Goal: Task Accomplishment & Management: Use online tool/utility

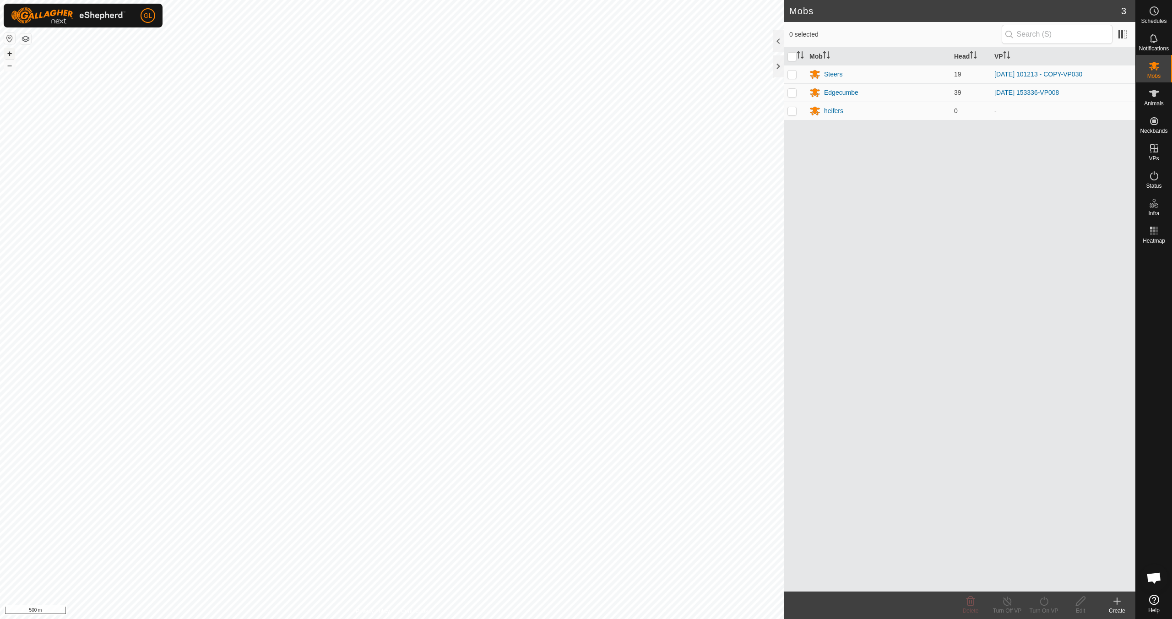
click at [8, 51] on button "+" at bounding box center [9, 53] width 11 height 11
click at [10, 54] on button "+" at bounding box center [9, 53] width 11 height 11
click at [833, 74] on div "Steers" at bounding box center [833, 75] width 18 height 10
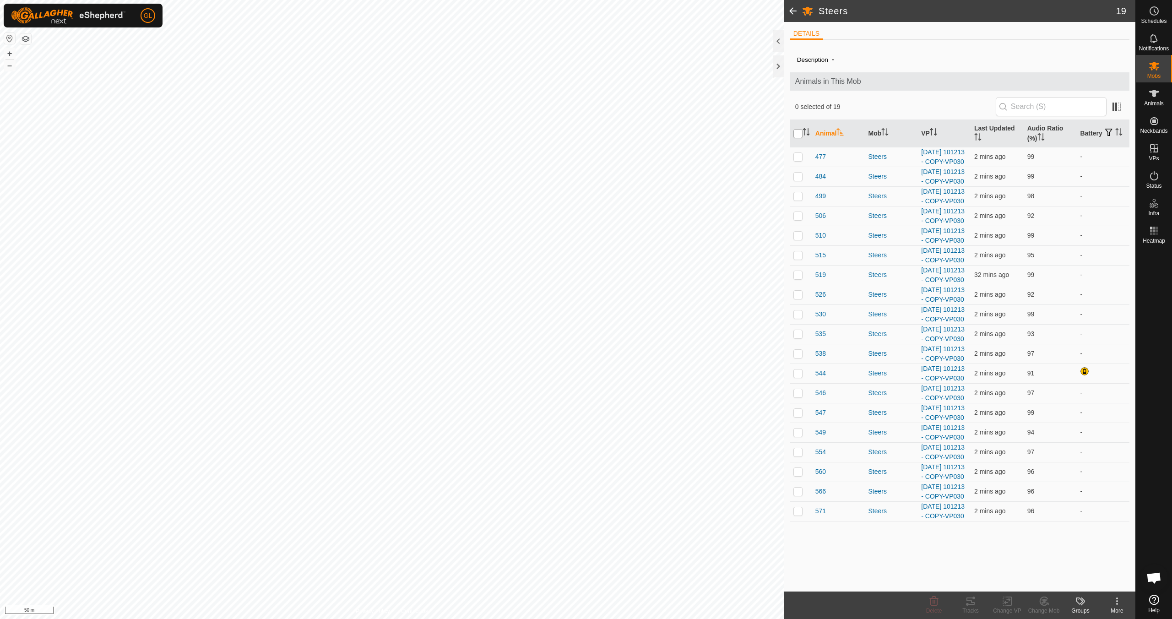
click at [795, 134] on input "checkbox" at bounding box center [798, 133] width 9 height 9
checkbox input "true"
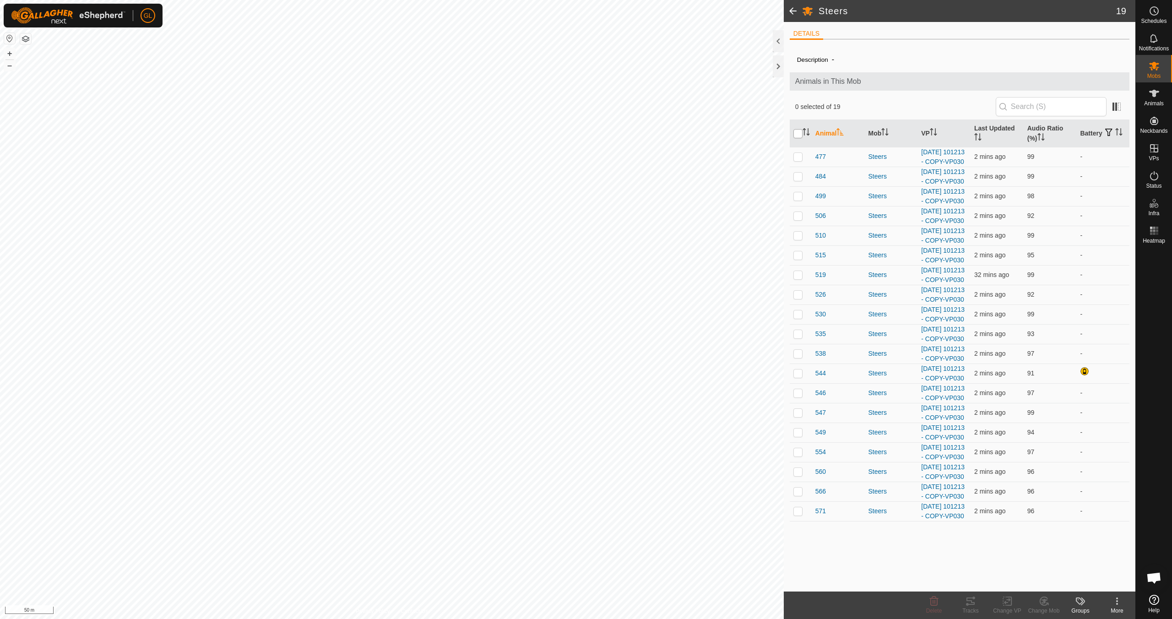
checkbox input "true"
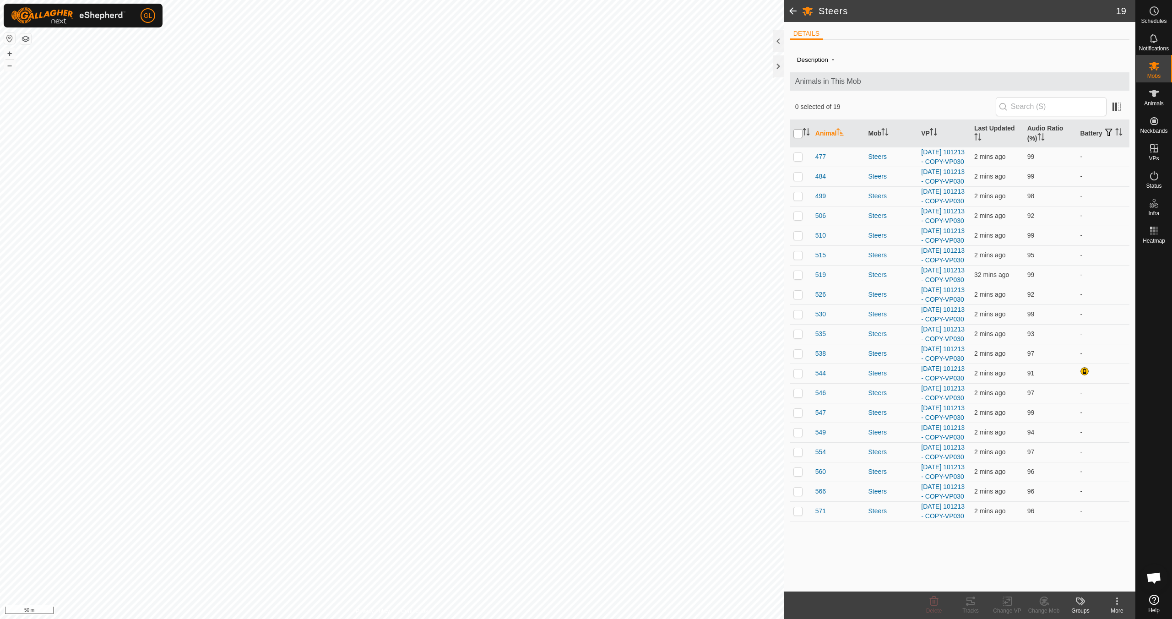
checkbox input "true"
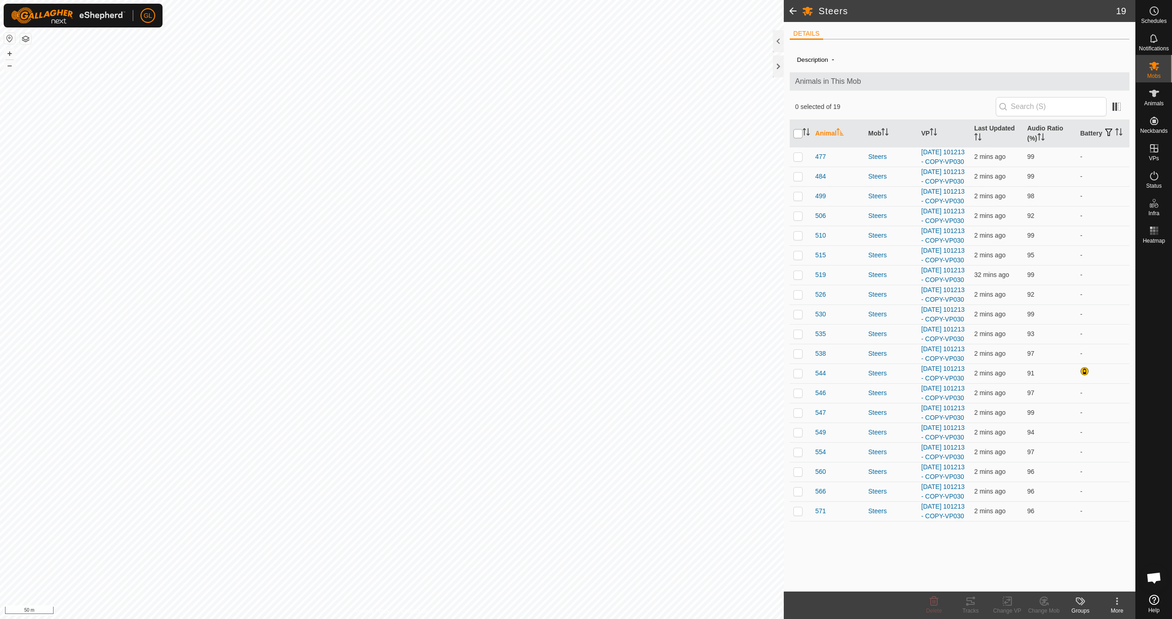
checkbox input "true"
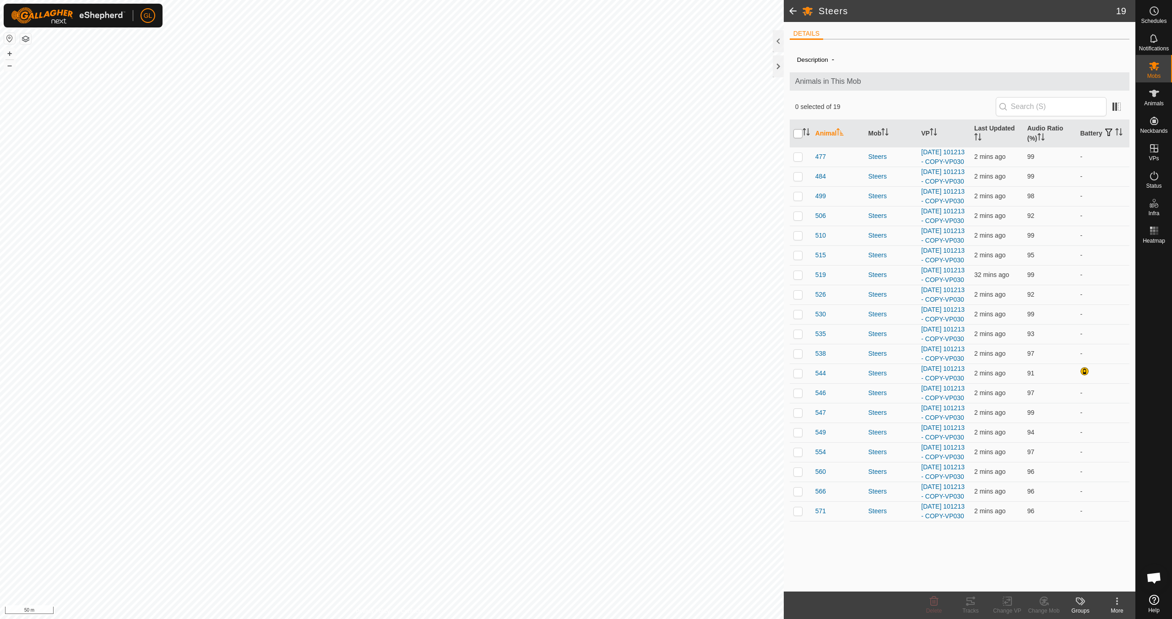
checkbox input "true"
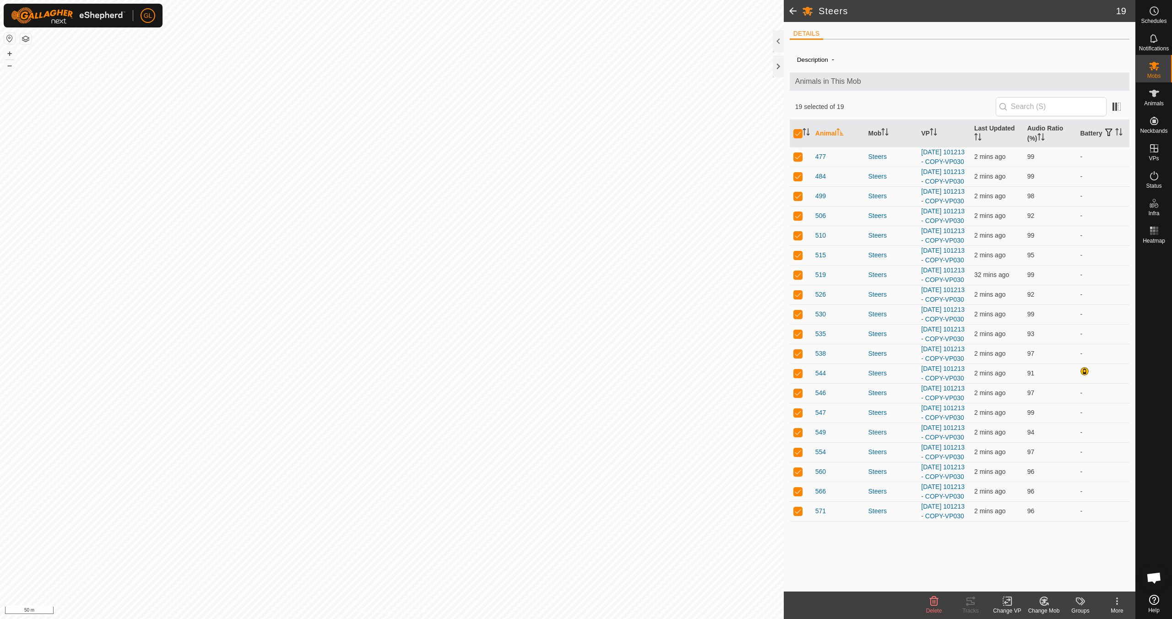
click at [1011, 606] on icon at bounding box center [1007, 601] width 11 height 11
click at [1026, 565] on link "Choose VP..." at bounding box center [1035, 562] width 91 height 18
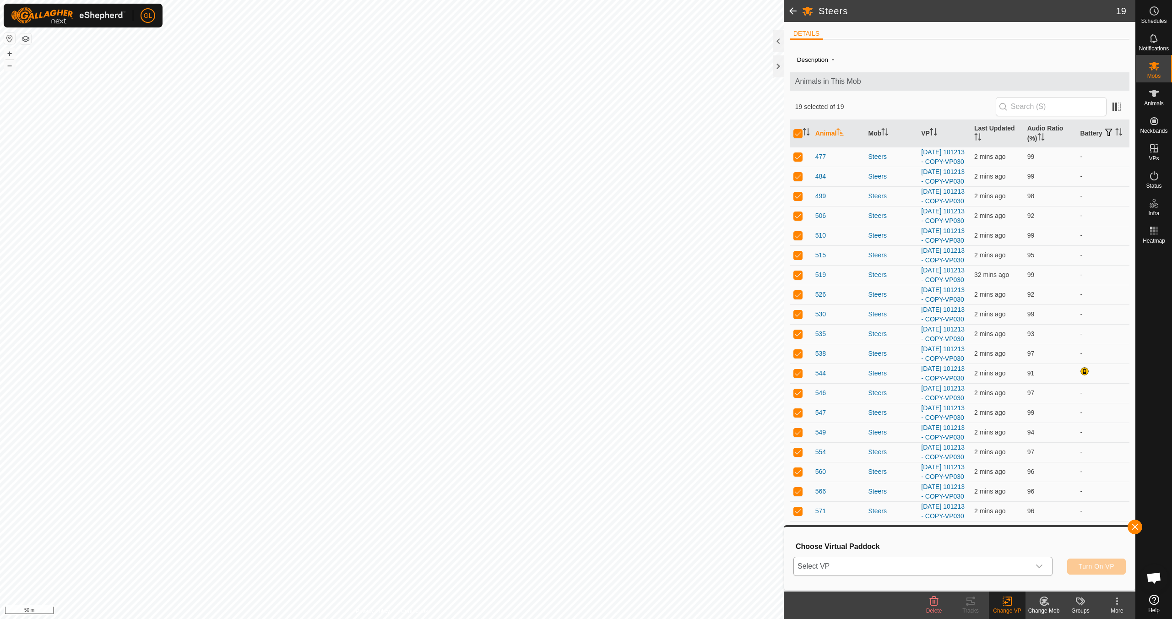
click at [1040, 564] on icon "dropdown trigger" at bounding box center [1039, 566] width 7 height 7
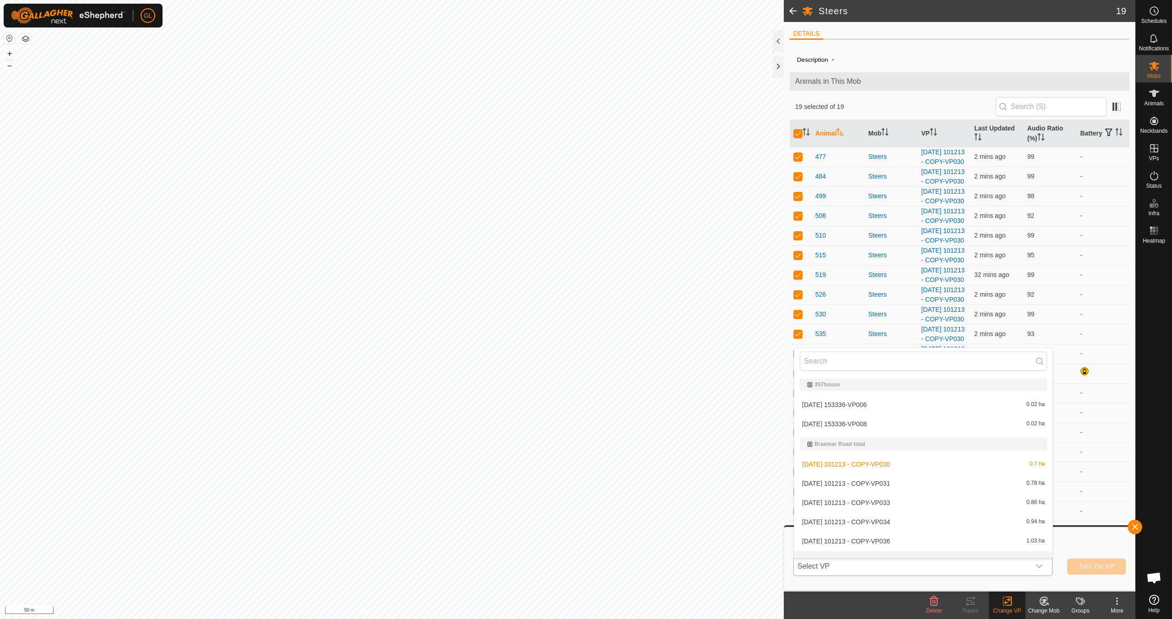
scroll to position [12, 0]
click at [960, 471] on li "[DATE] 101213 - COPY-VP031 0.78 ha" at bounding box center [924, 472] width 258 height 18
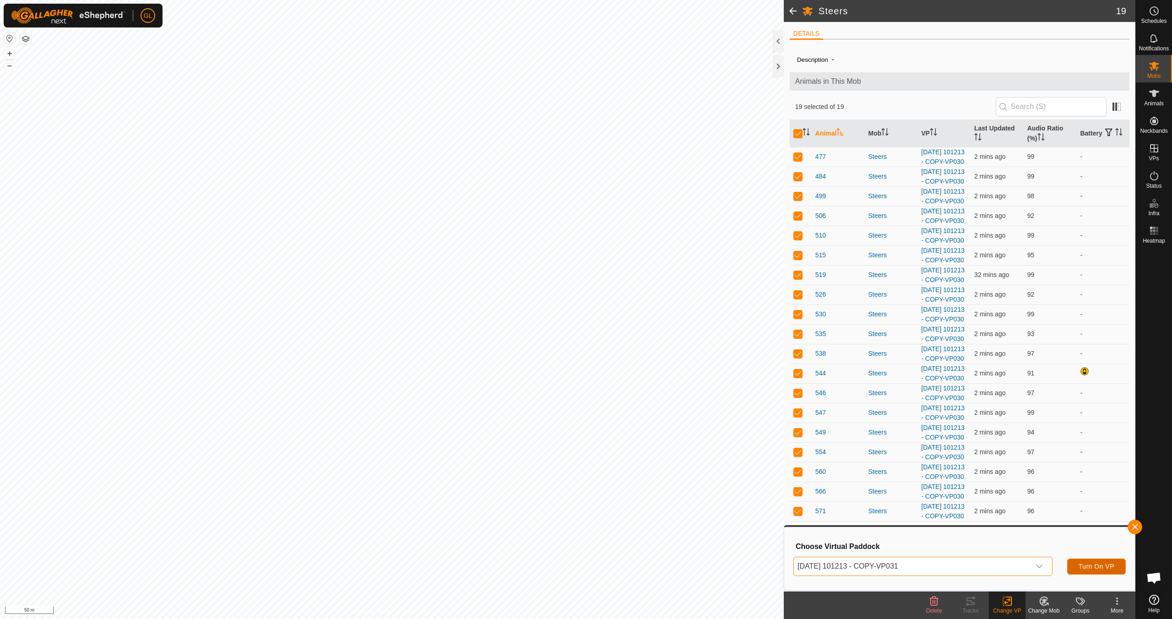
click at [1087, 566] on span "Turn On VP" at bounding box center [1097, 566] width 36 height 7
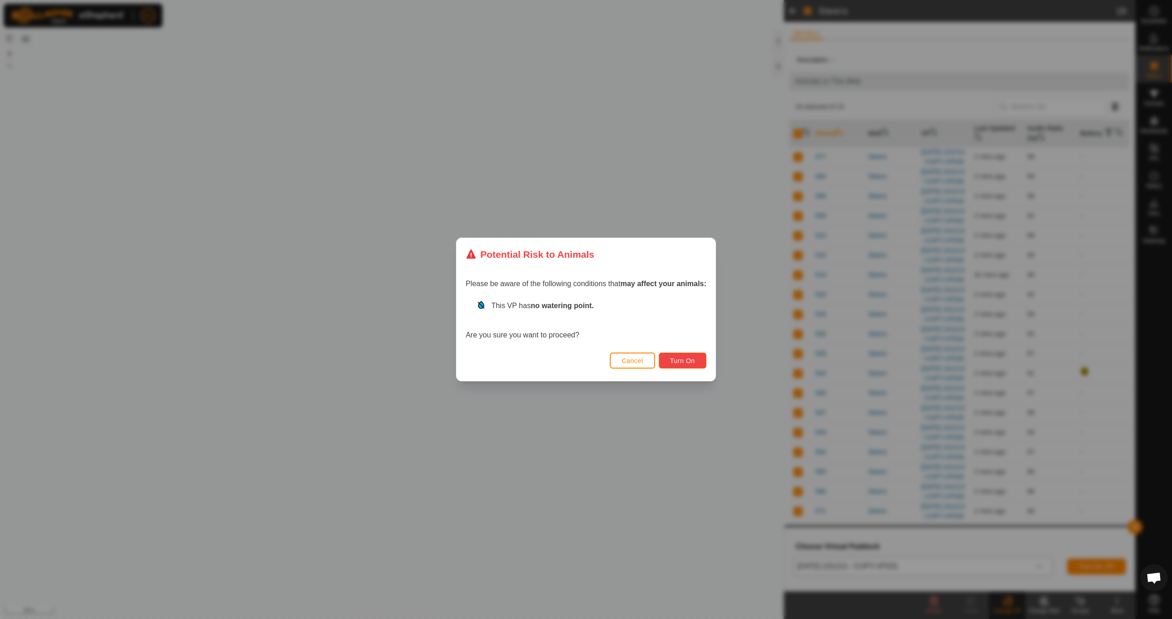
click at [687, 362] on span "Turn On" at bounding box center [682, 360] width 25 height 7
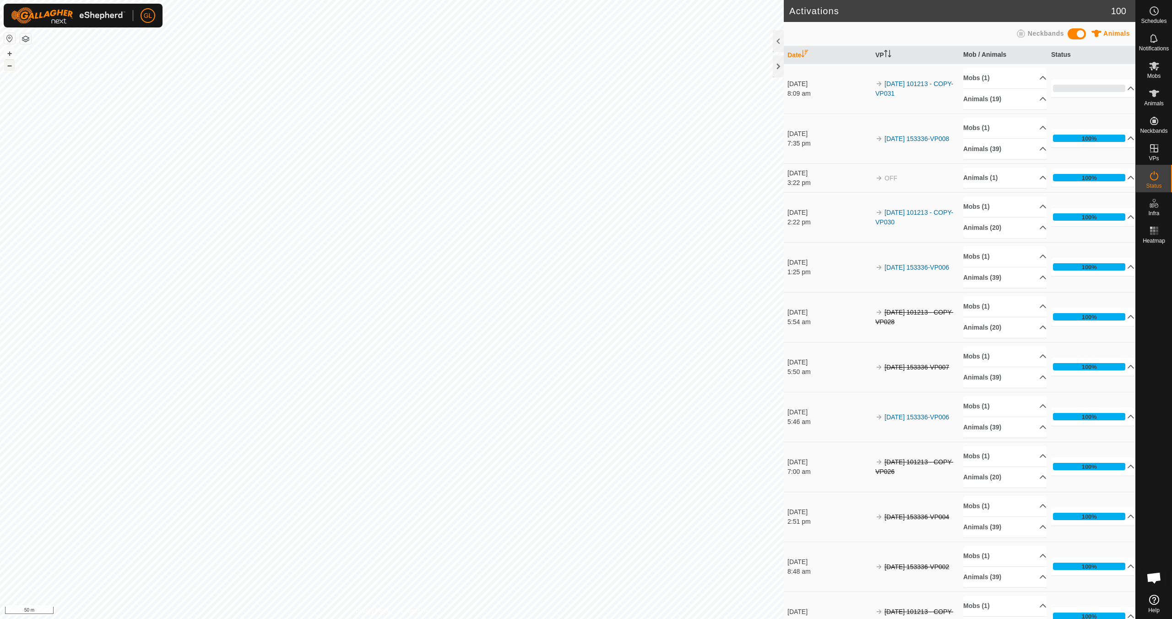
click at [8, 66] on button "–" at bounding box center [9, 65] width 11 height 11
click at [8, 65] on button "–" at bounding box center [9, 65] width 11 height 11
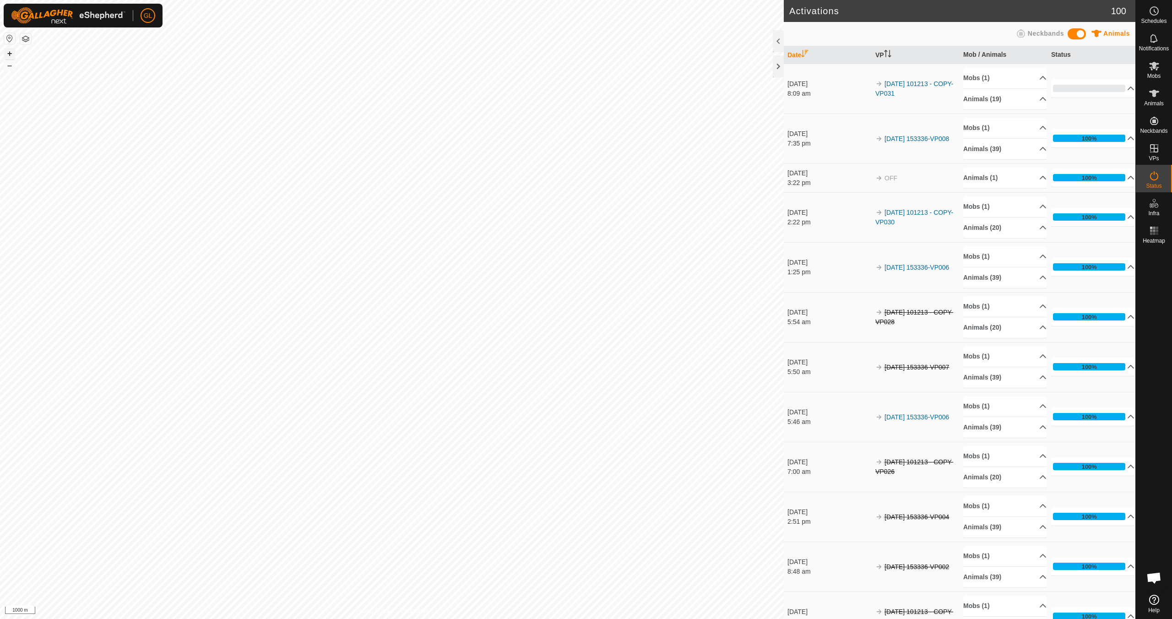
click at [8, 53] on button "+" at bounding box center [9, 53] width 11 height 11
click at [6, 52] on button "+" at bounding box center [9, 53] width 11 height 11
click at [9, 51] on button "+" at bounding box center [9, 53] width 11 height 11
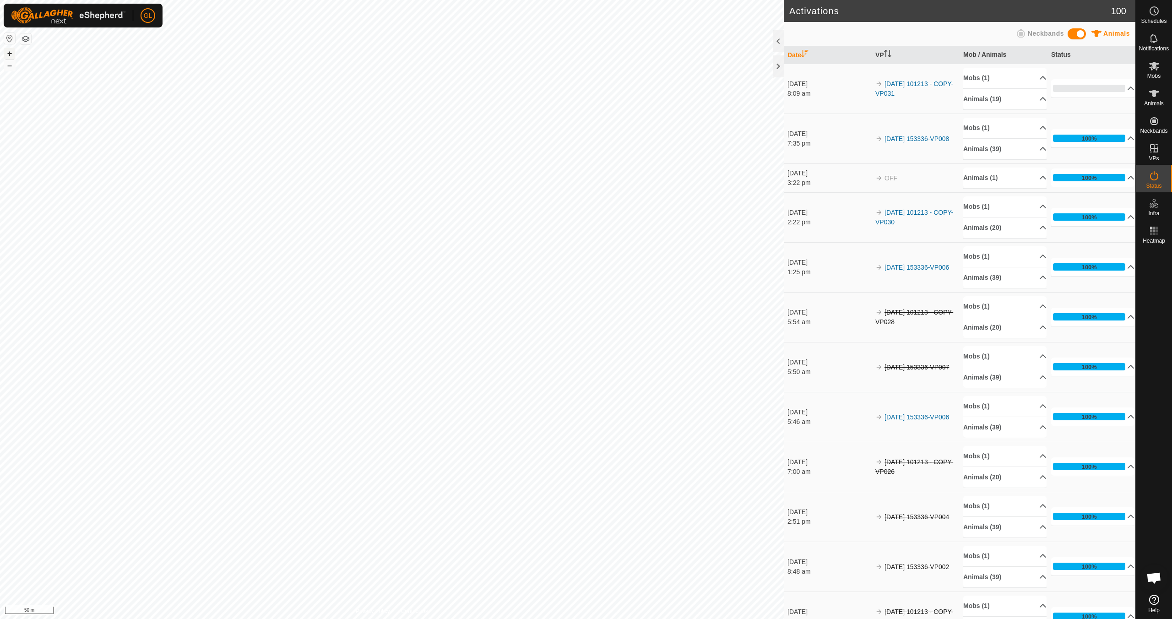
click at [7, 53] on button "+" at bounding box center [9, 53] width 11 height 11
click at [1089, 146] on link "In Rotation" at bounding box center [1096, 148] width 78 height 18
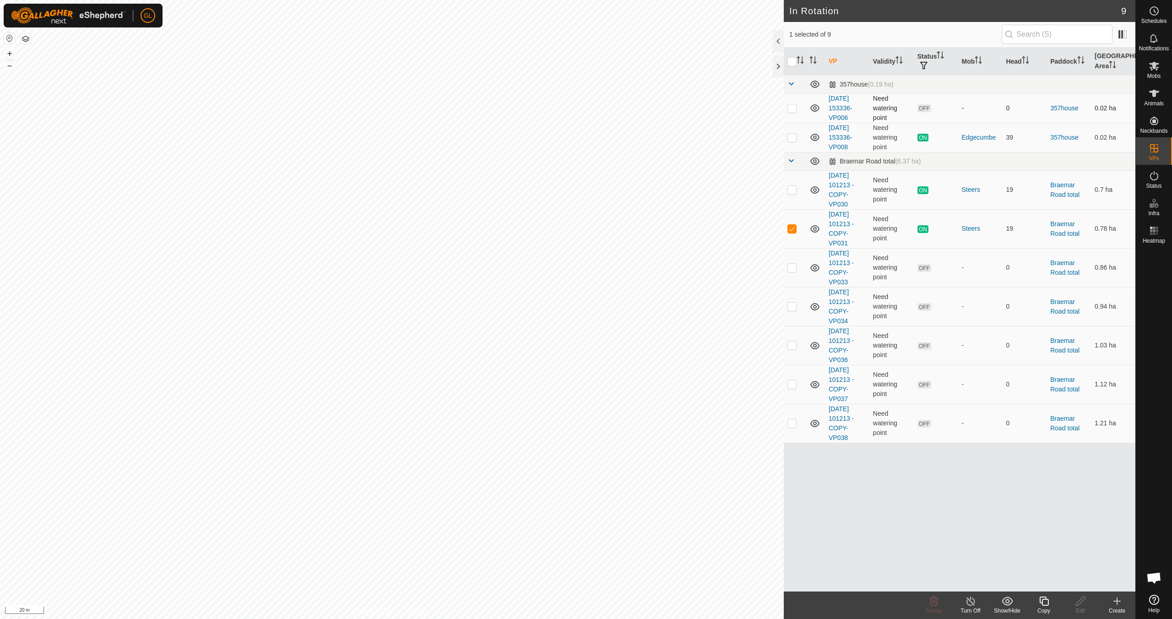
click at [791, 107] on p-checkbox at bounding box center [792, 107] width 9 height 7
checkbox input "true"
click at [795, 230] on p-checkbox at bounding box center [792, 228] width 9 height 7
checkbox input "false"
click at [938, 606] on icon at bounding box center [934, 601] width 11 height 11
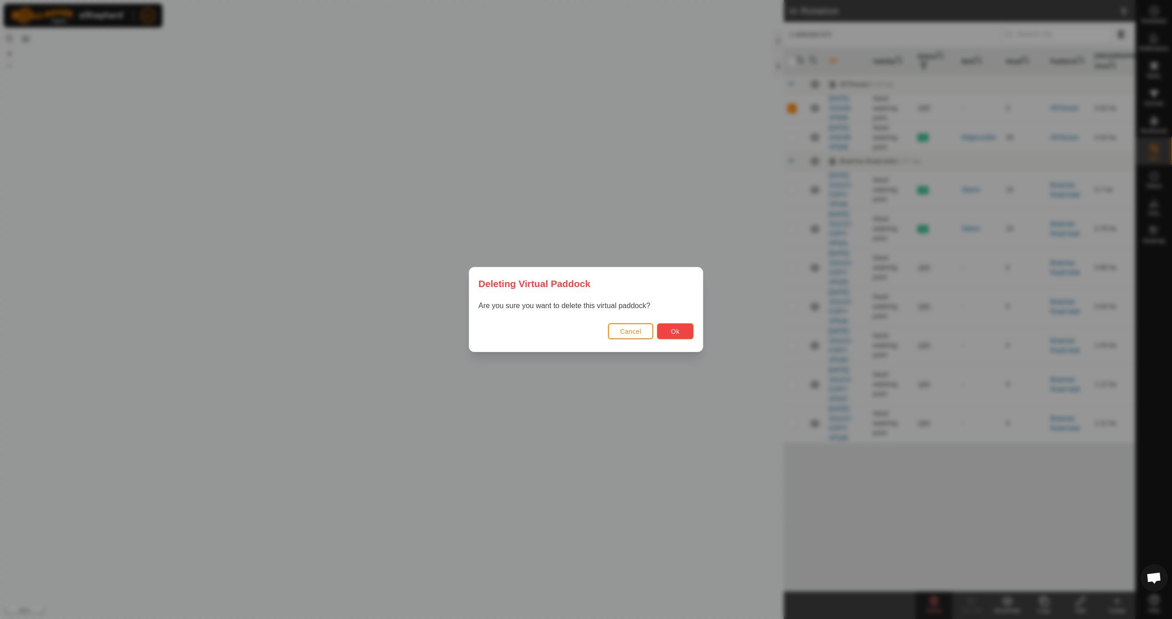
click at [675, 331] on span "Ok" at bounding box center [675, 331] width 9 height 7
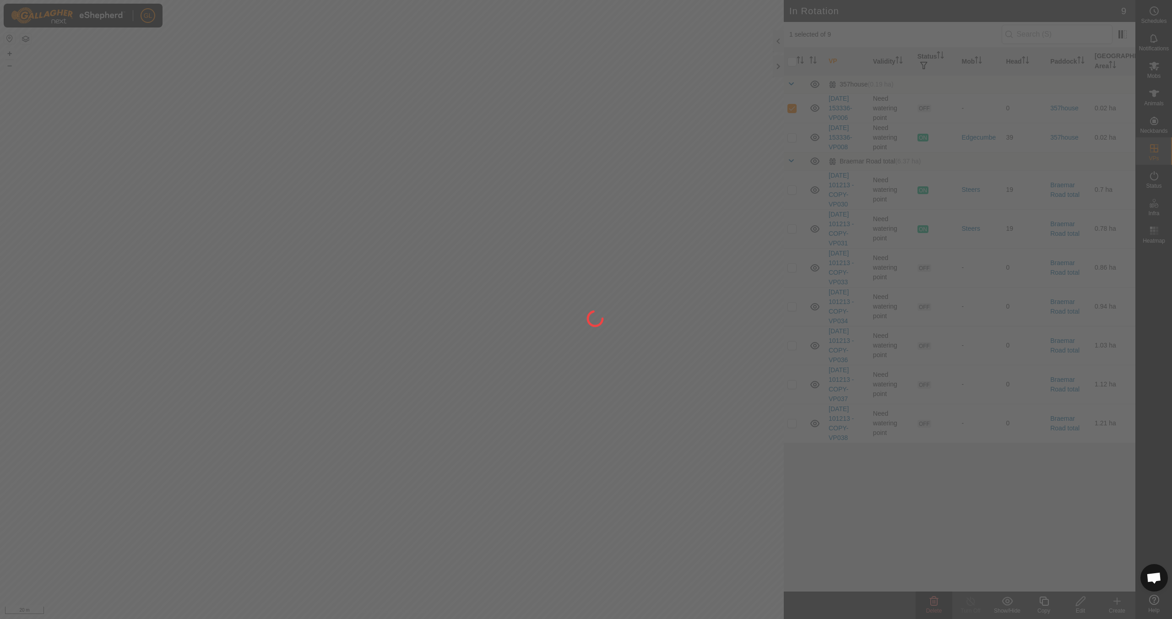
checkbox input "false"
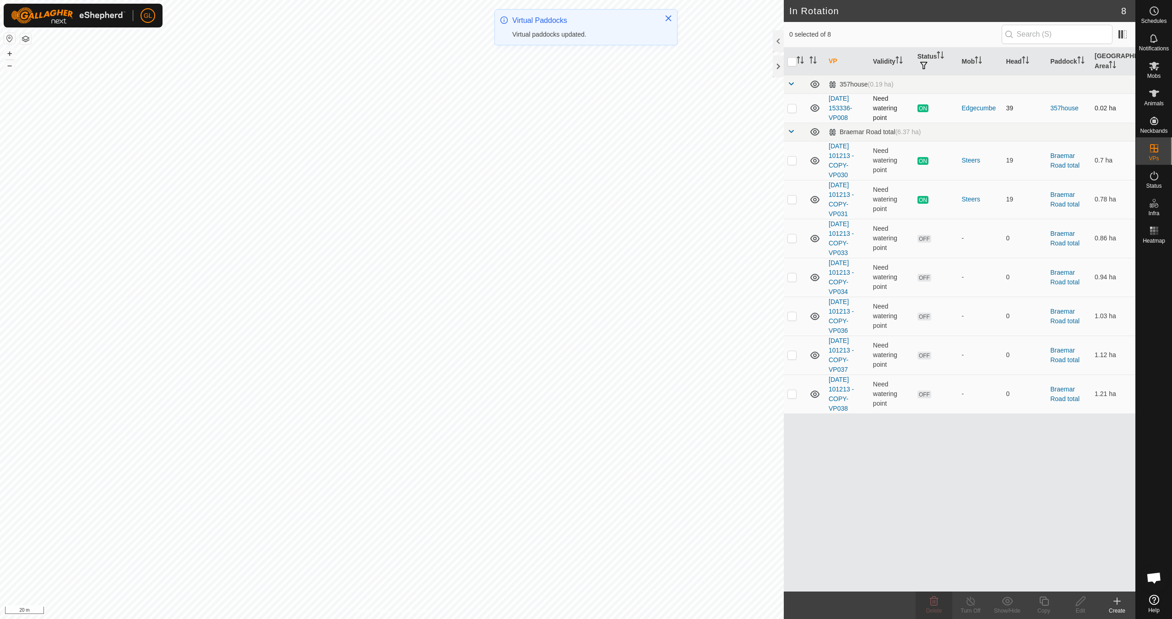
click at [790, 109] on p-checkbox at bounding box center [792, 107] width 9 height 7
checkbox input "true"
click at [1043, 601] on icon at bounding box center [1044, 601] width 11 height 11
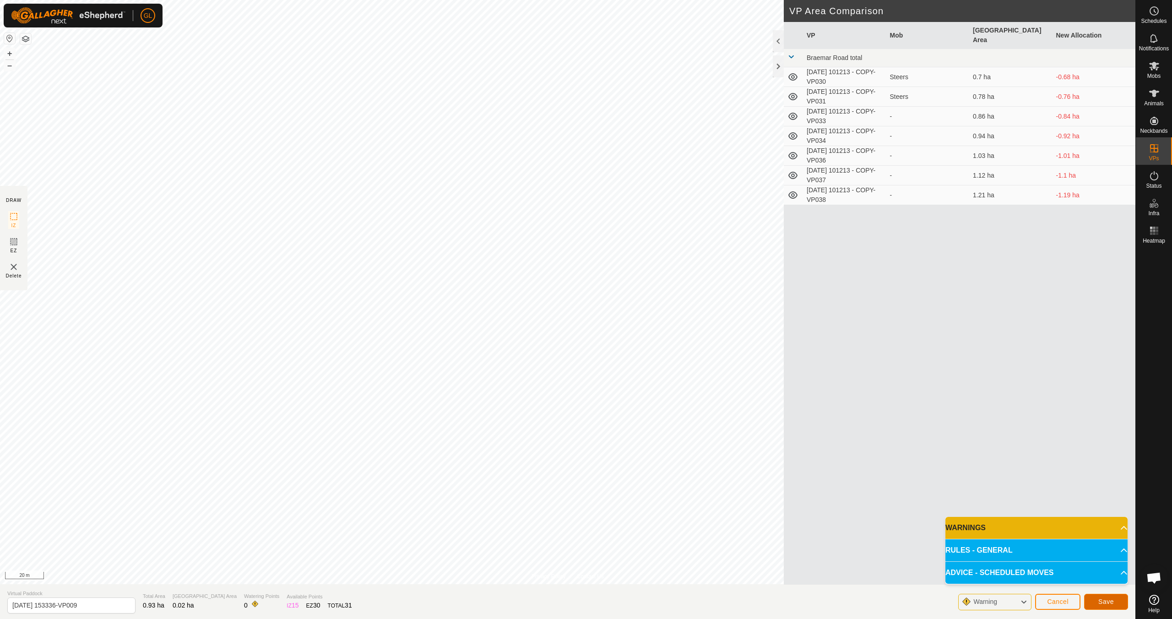
click at [1107, 601] on span "Save" at bounding box center [1107, 601] width 16 height 7
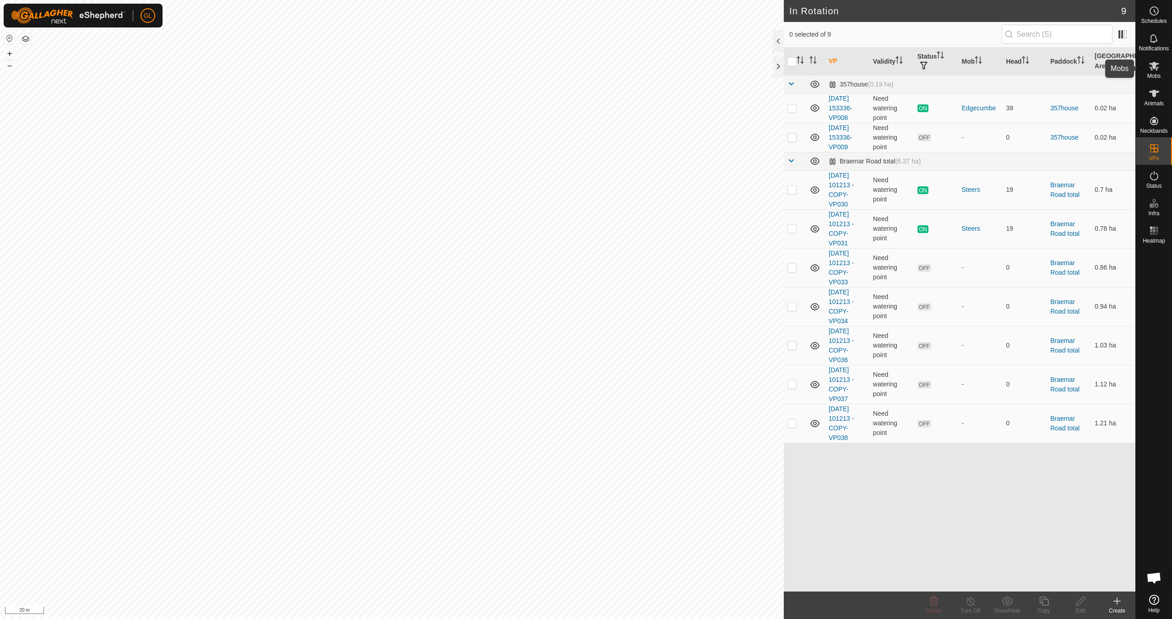
click at [1161, 70] on es-mob-svg-icon at bounding box center [1154, 66] width 16 height 15
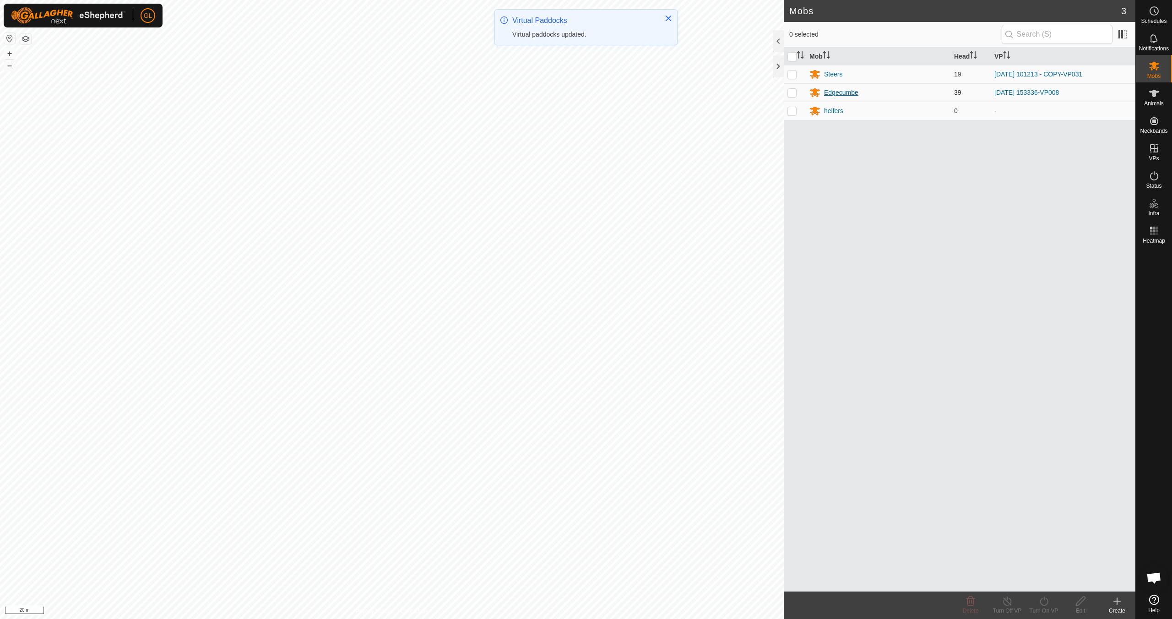
click at [847, 91] on div "Edgecumbe" at bounding box center [841, 93] width 34 height 10
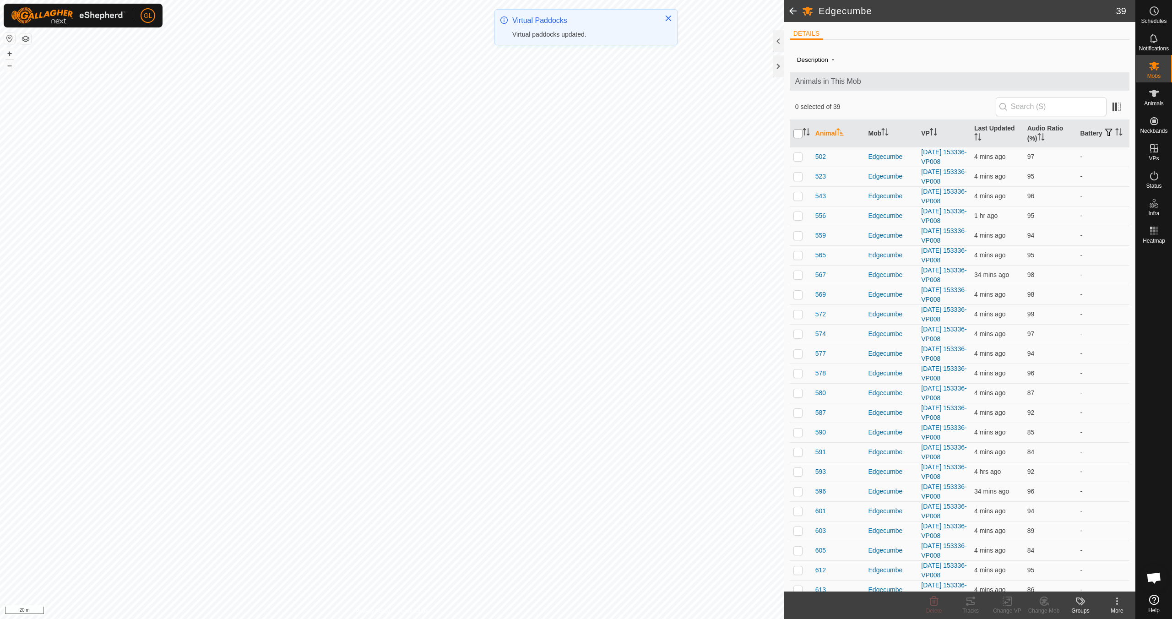
click at [801, 134] on input "checkbox" at bounding box center [798, 133] width 9 height 9
checkbox input "true"
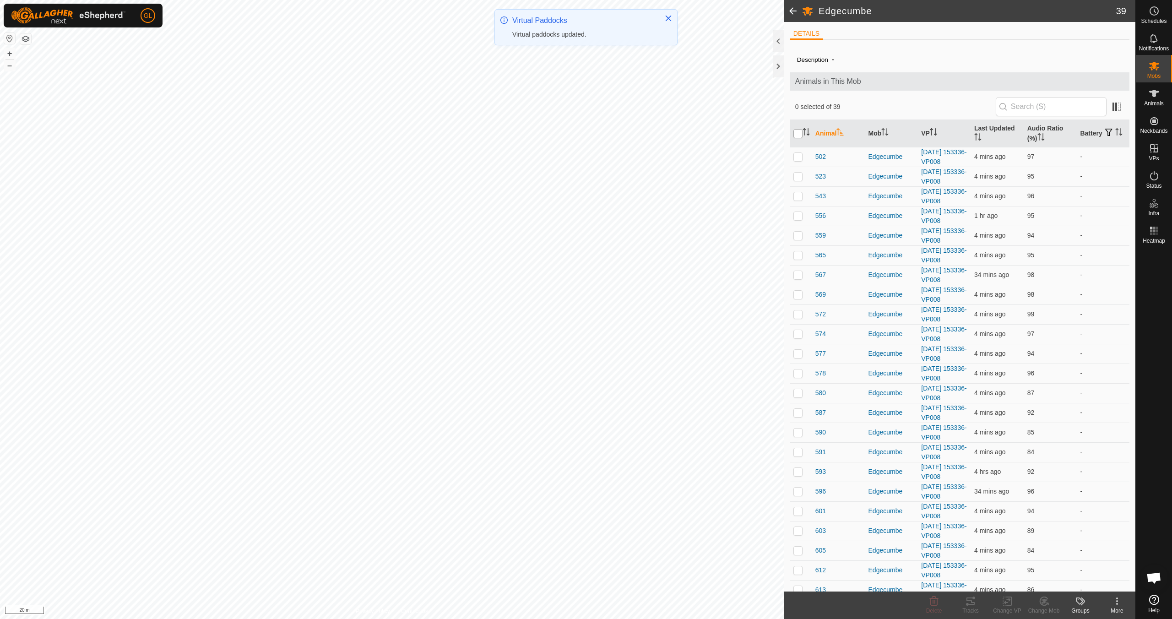
checkbox input "true"
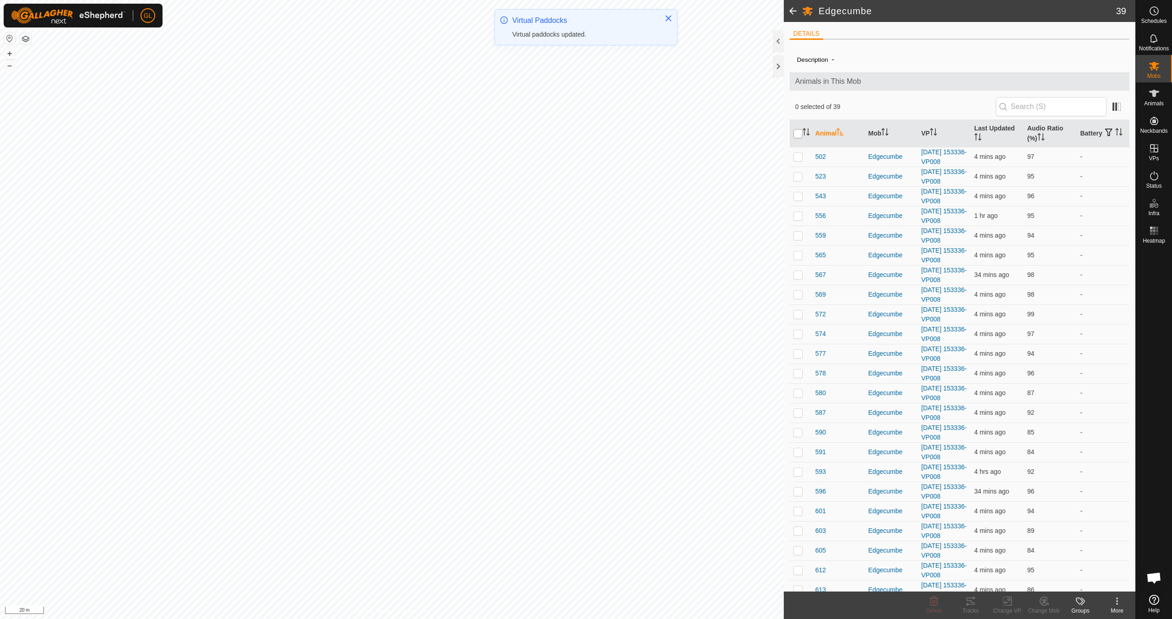
checkbox input "true"
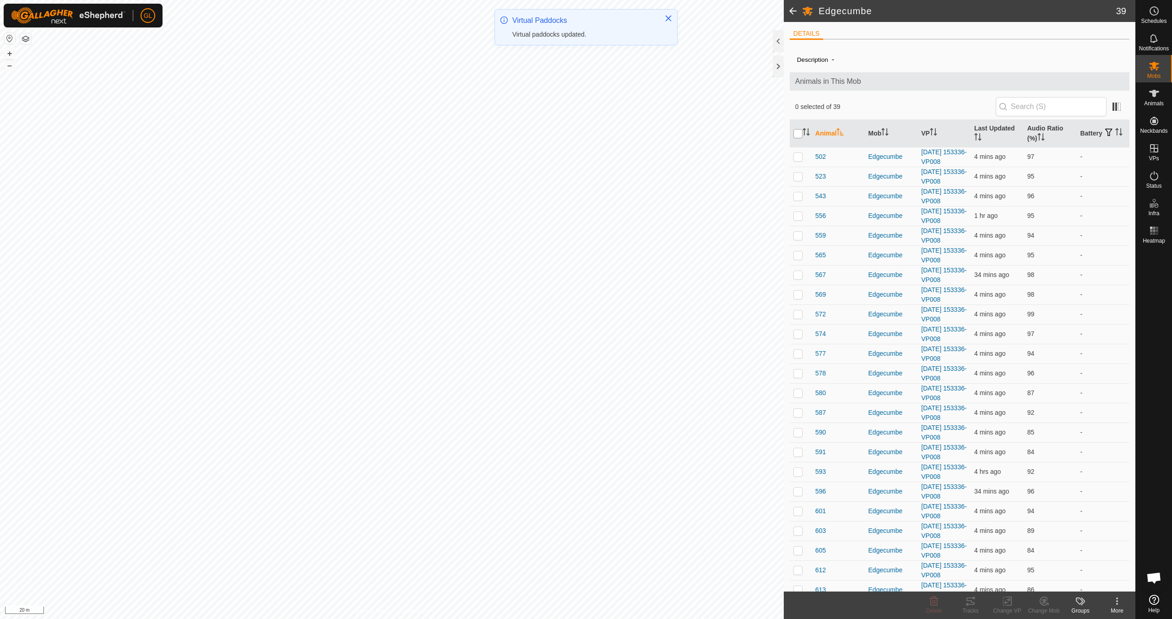
checkbox input "true"
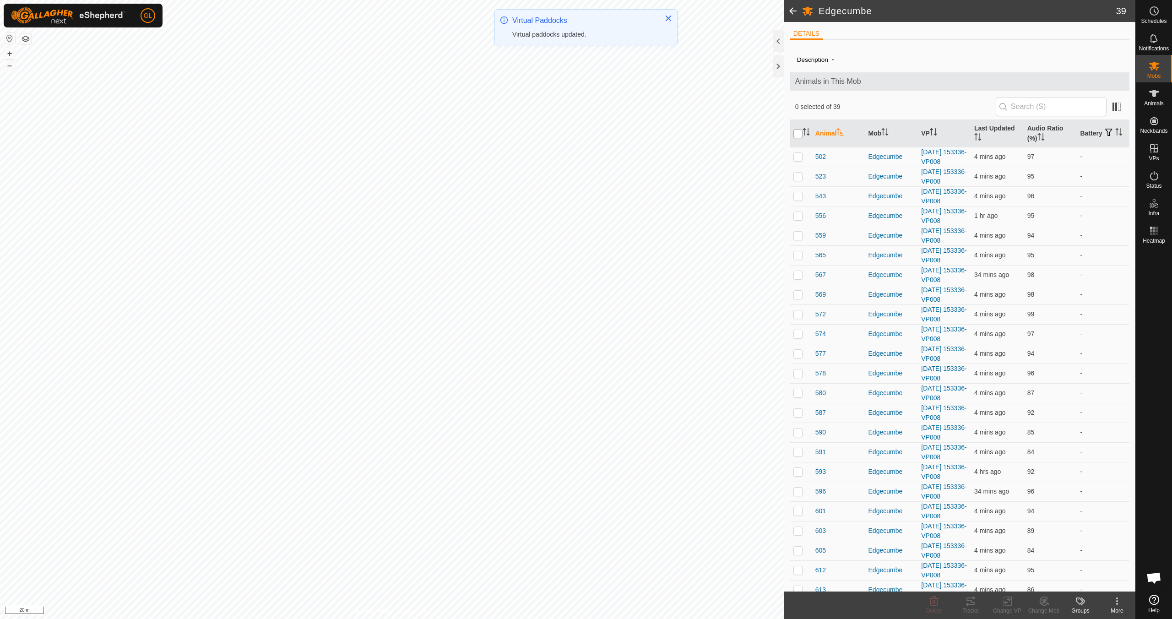
checkbox input "true"
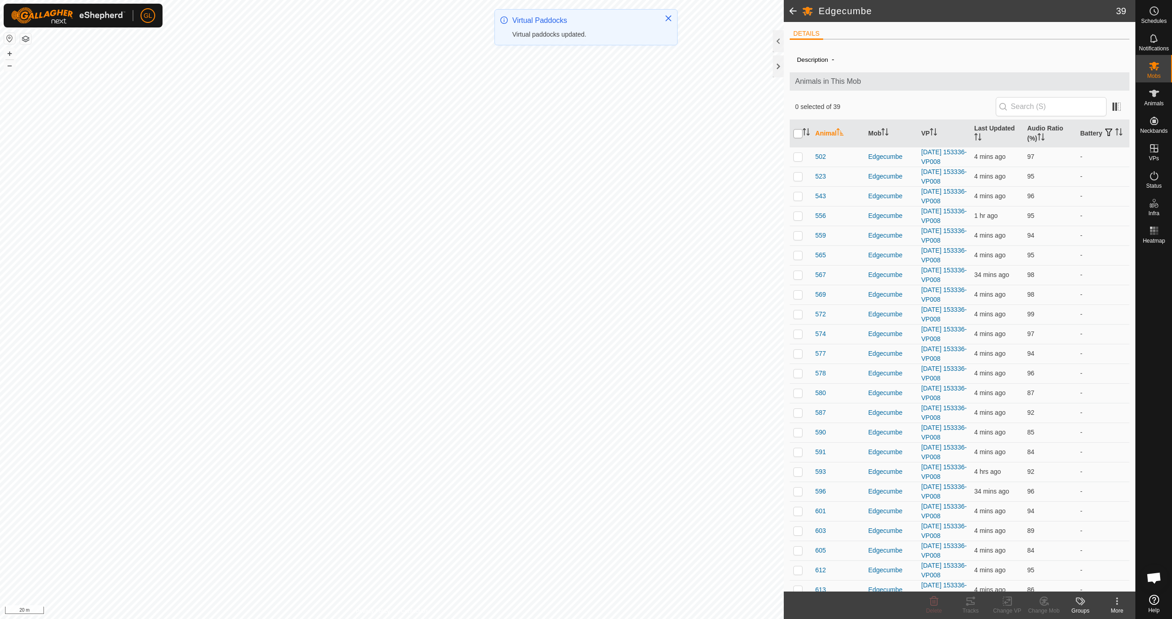
checkbox input "true"
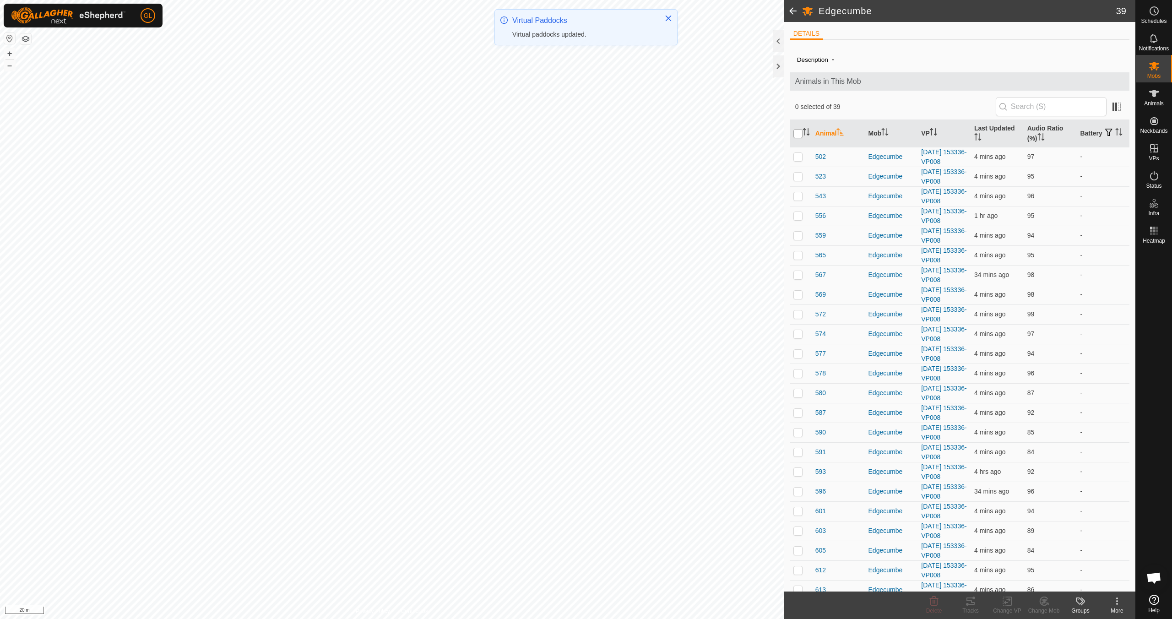
checkbox input "true"
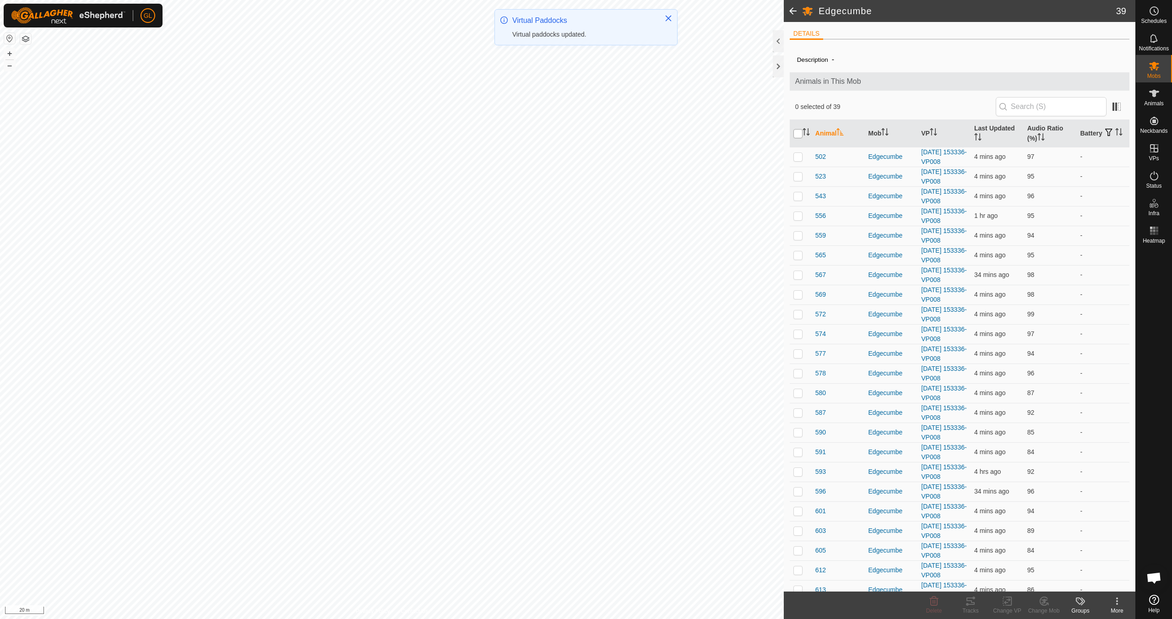
checkbox input "true"
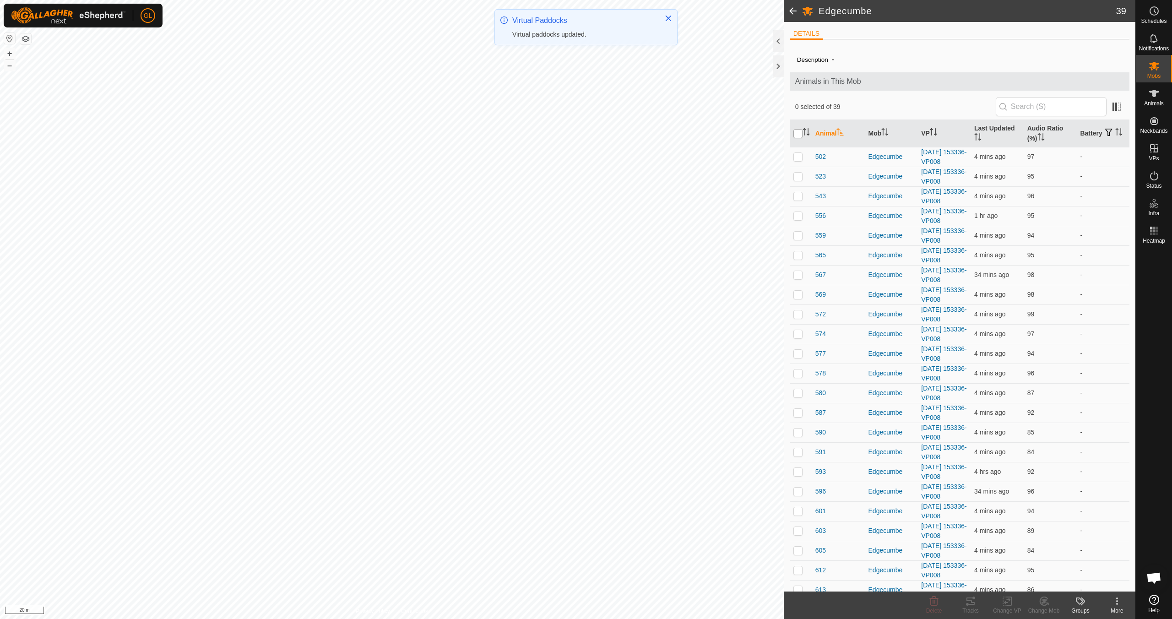
checkbox input "true"
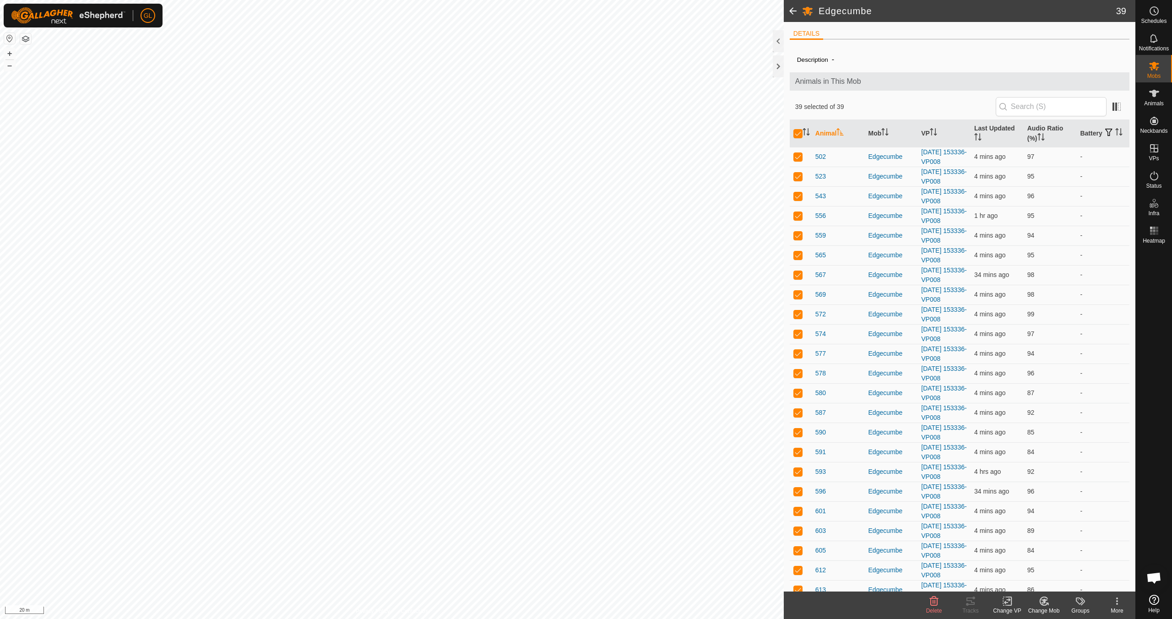
click at [1009, 608] on div "Change VP" at bounding box center [1007, 611] width 37 height 8
click at [1019, 561] on link "Choose VP..." at bounding box center [1035, 562] width 91 height 18
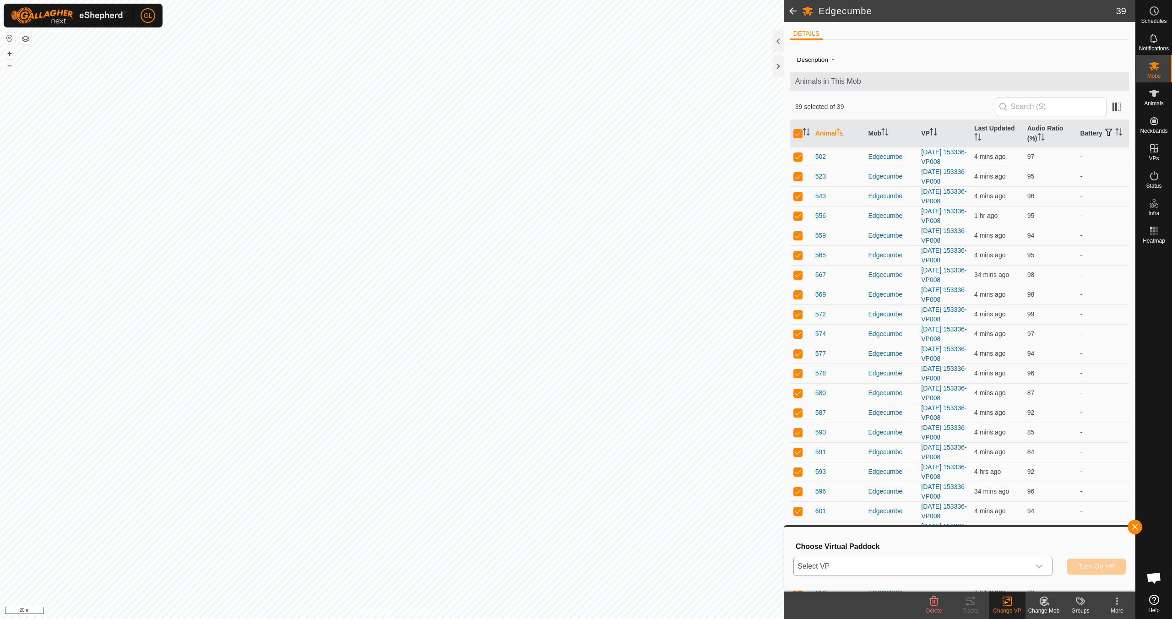
click at [1039, 565] on icon "dropdown trigger" at bounding box center [1039, 566] width 7 height 7
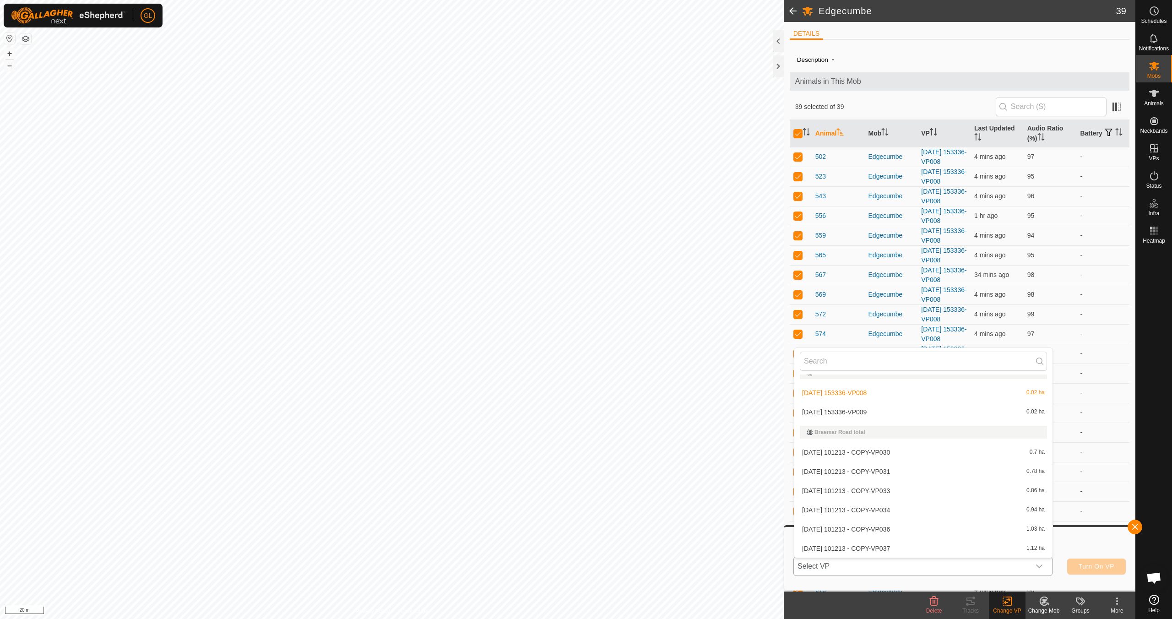
click at [921, 413] on li "[DATE] 153336-VP009 0.02 ha" at bounding box center [924, 412] width 258 height 18
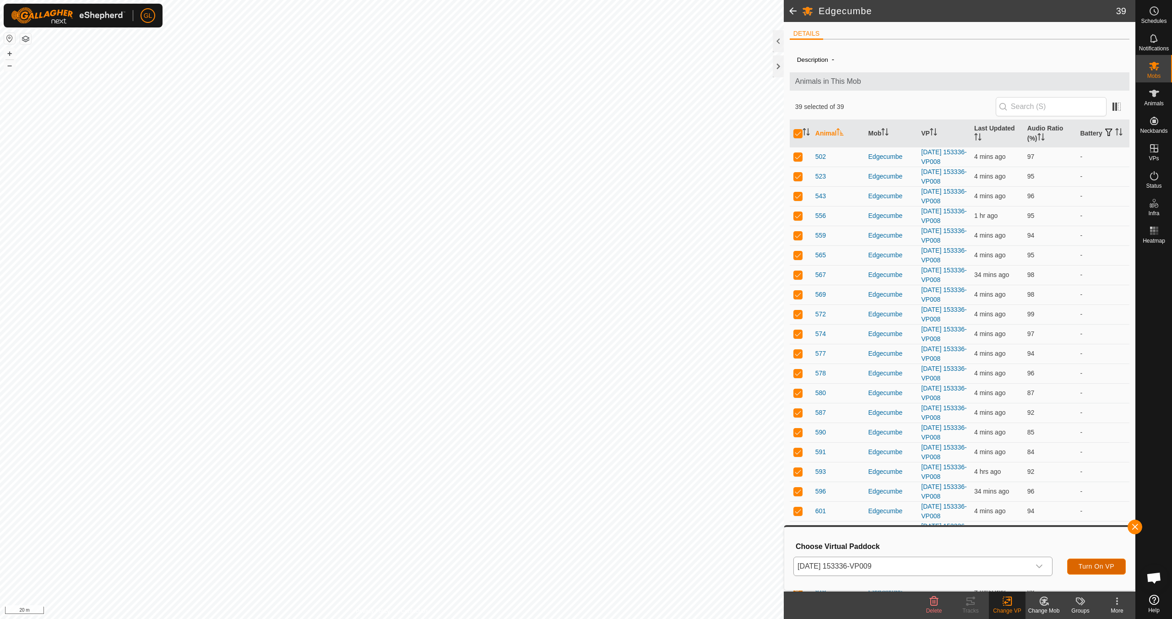
click at [1095, 567] on span "Turn On VP" at bounding box center [1097, 566] width 36 height 7
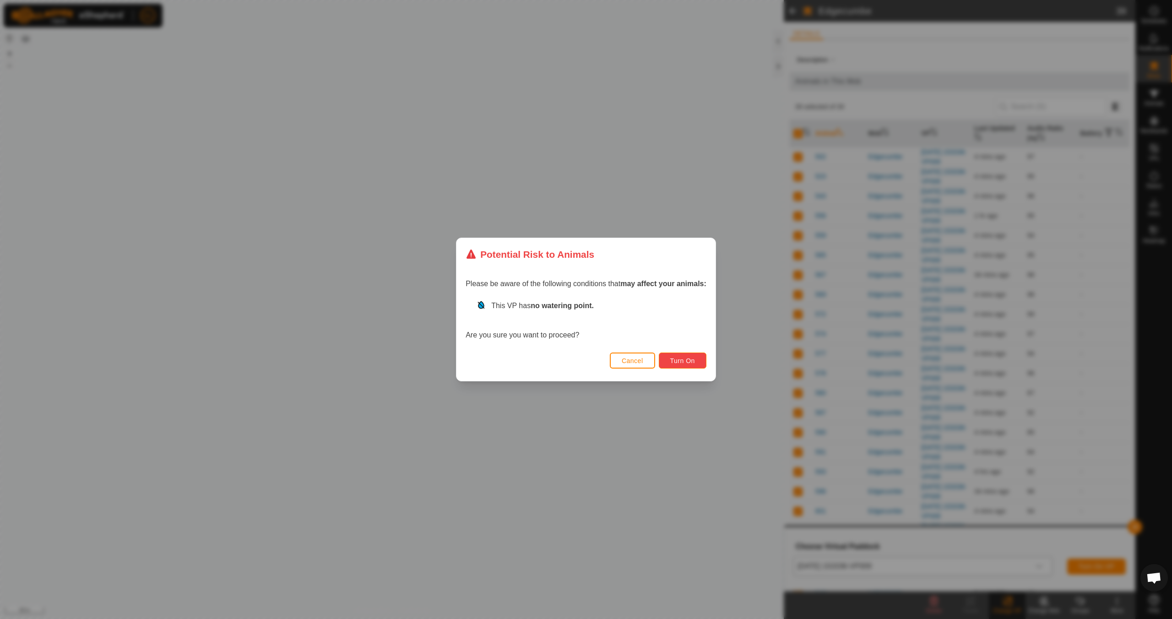
click at [680, 358] on span "Turn On" at bounding box center [682, 360] width 25 height 7
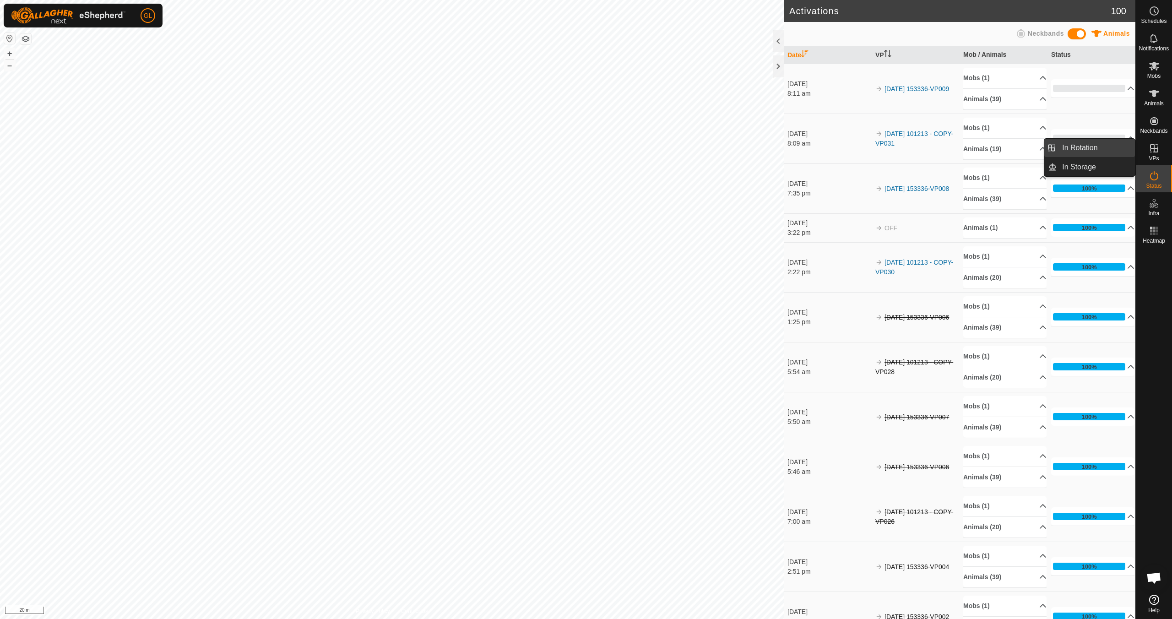
click at [1099, 150] on link "In Rotation" at bounding box center [1096, 148] width 78 height 18
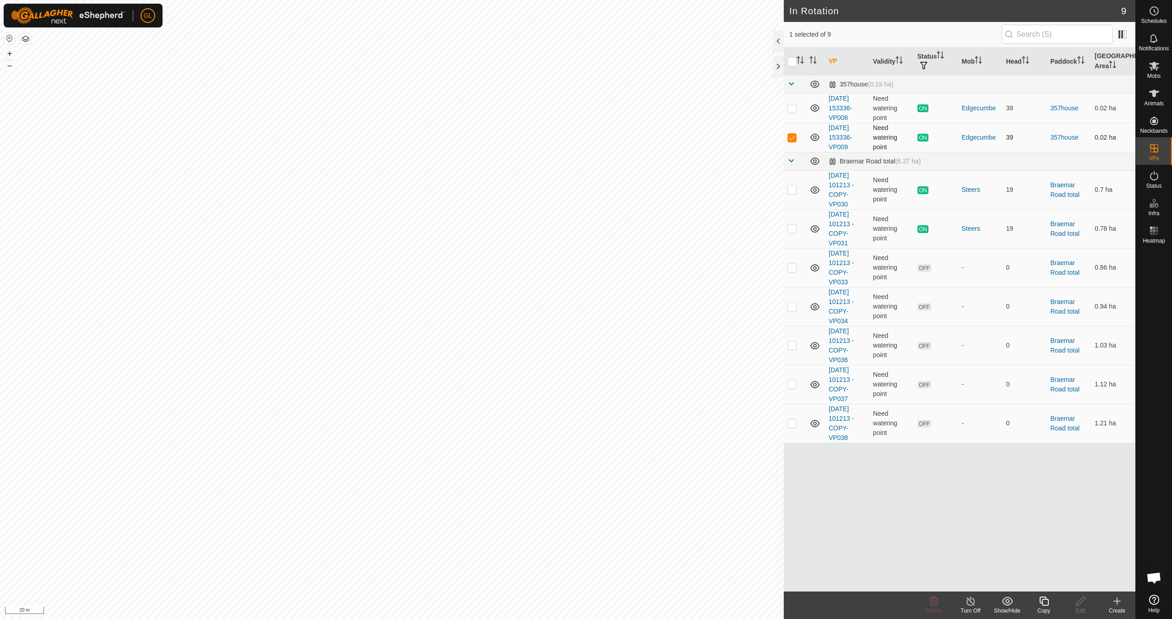
click at [794, 138] on p-checkbox at bounding box center [792, 137] width 9 height 7
checkbox input "true"
click at [1044, 605] on icon at bounding box center [1044, 601] width 9 height 9
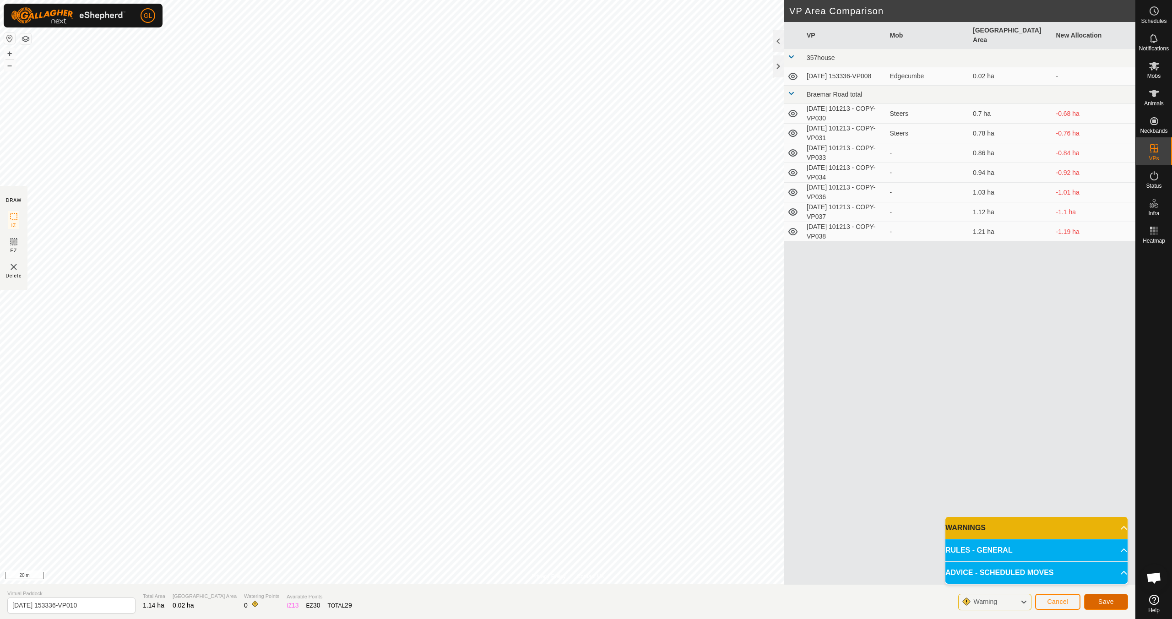
click at [1101, 600] on span "Save" at bounding box center [1107, 601] width 16 height 7
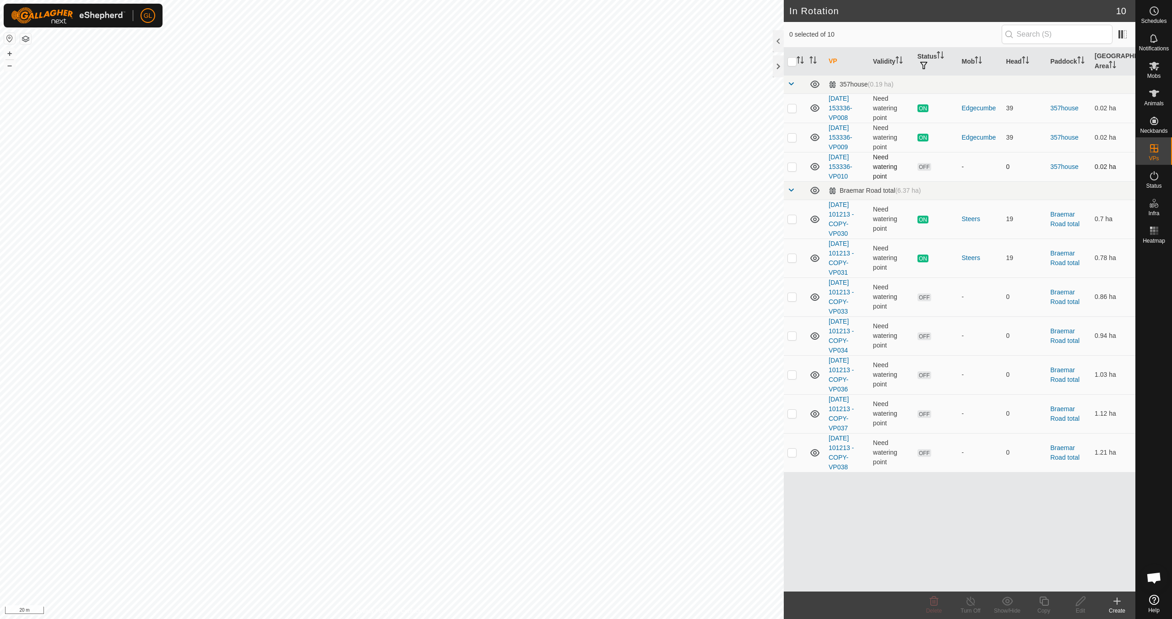
click at [791, 167] on p-checkbox at bounding box center [792, 166] width 9 height 7
checkbox input "true"
click at [1049, 609] on div "Copy" at bounding box center [1044, 611] width 37 height 8
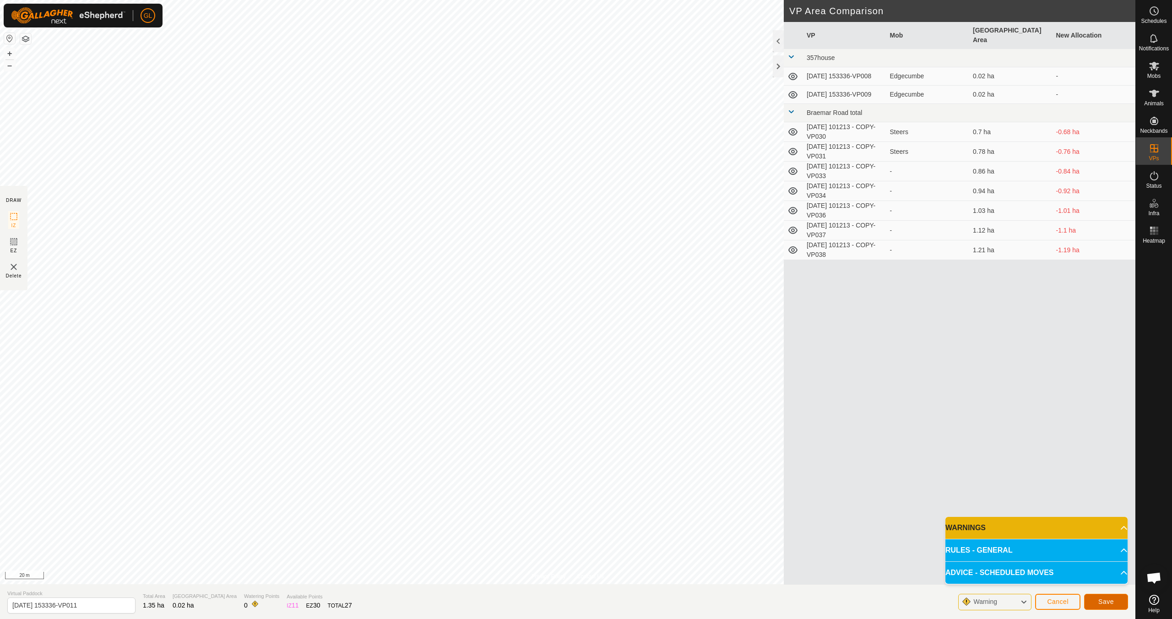
click at [1105, 603] on span "Save" at bounding box center [1107, 601] width 16 height 7
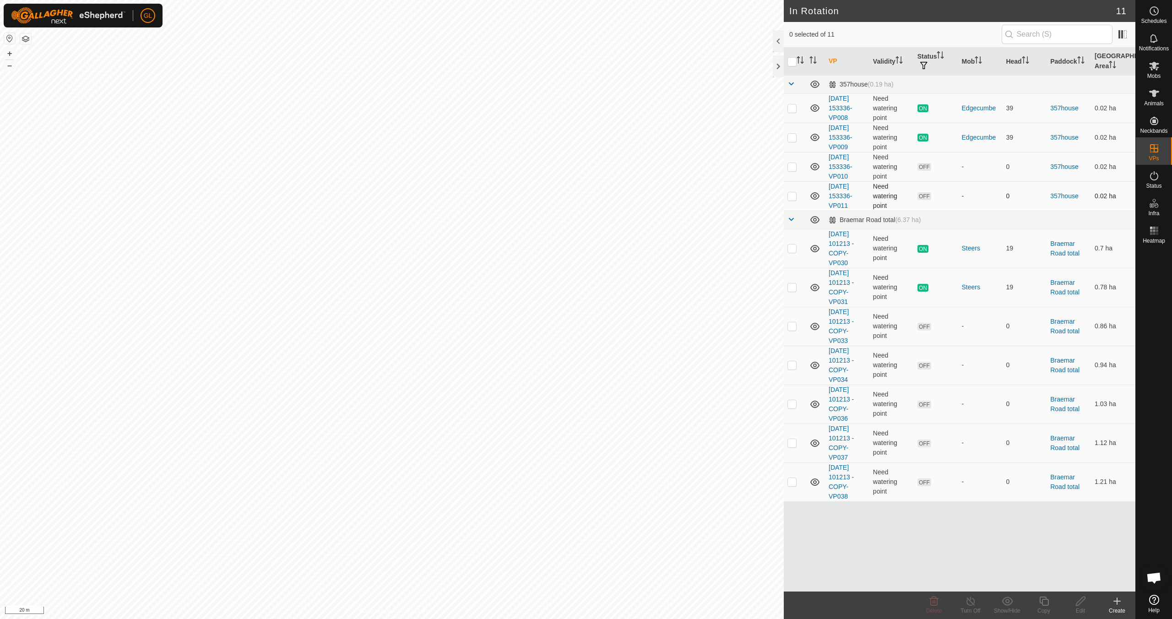
click at [790, 196] on p-checkbox at bounding box center [792, 195] width 9 height 7
checkbox input "true"
click at [1043, 604] on icon at bounding box center [1044, 601] width 11 height 11
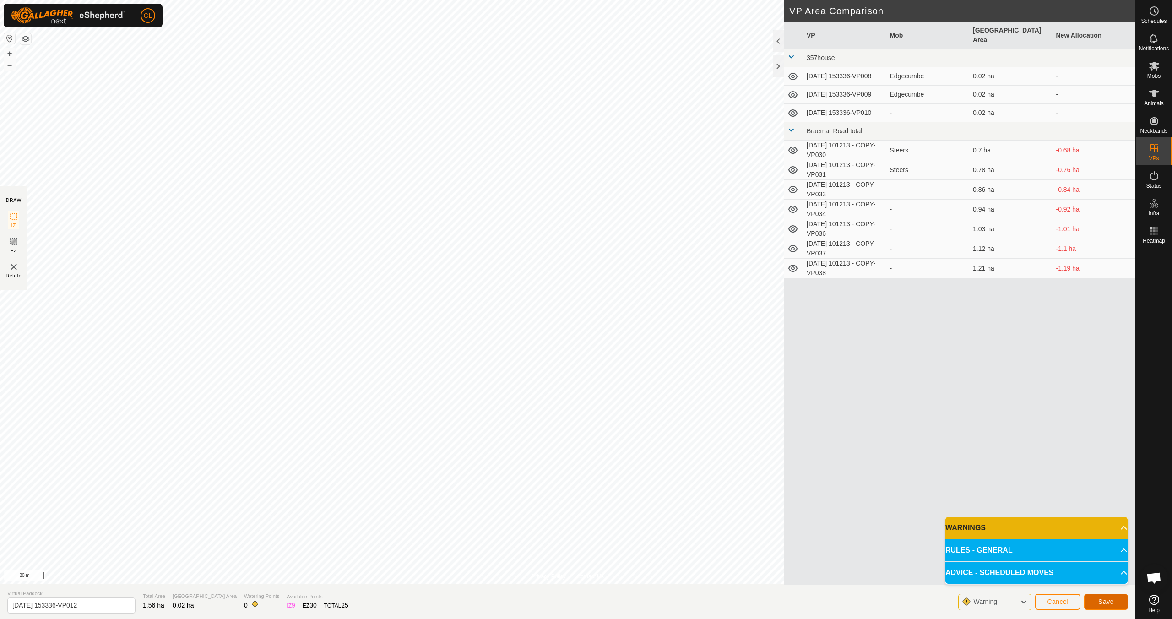
click at [1112, 603] on span "Save" at bounding box center [1107, 601] width 16 height 7
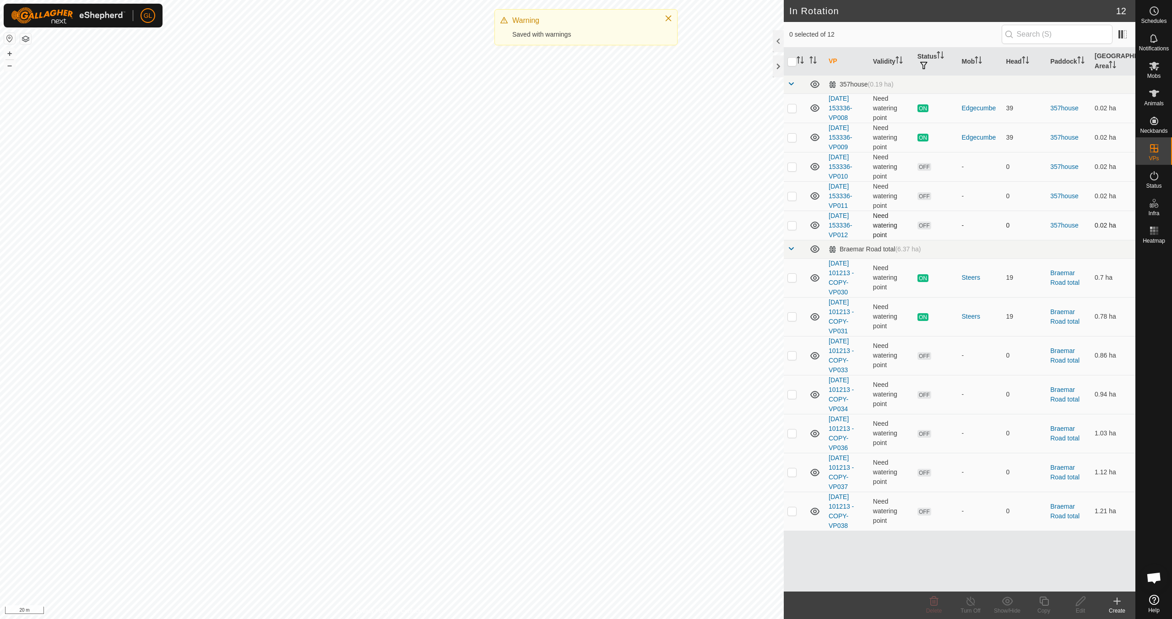
click at [790, 224] on p-checkbox at bounding box center [792, 225] width 9 height 7
checkbox input "true"
click at [1044, 605] on icon at bounding box center [1044, 601] width 9 height 9
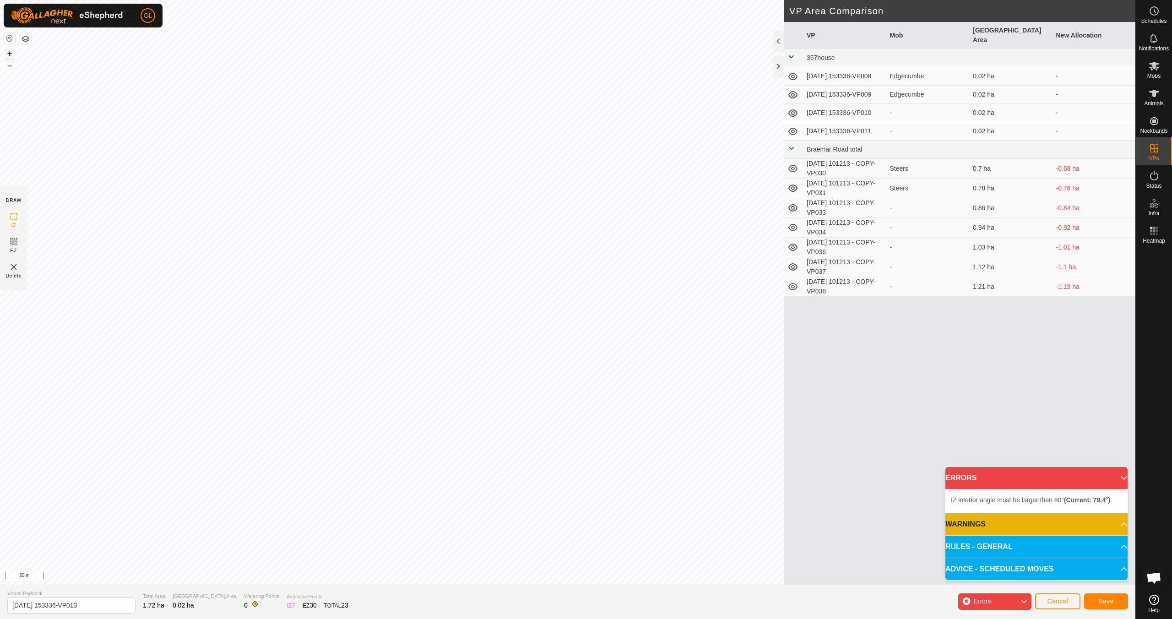
click at [7, 51] on button "+" at bounding box center [9, 53] width 11 height 11
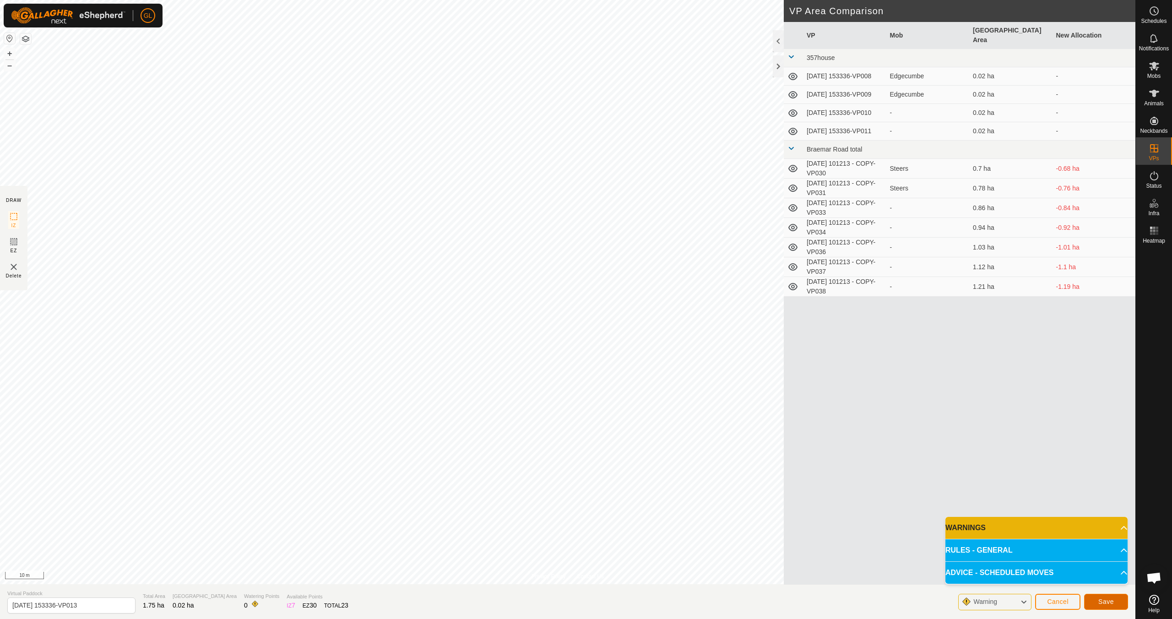
click at [1112, 603] on span "Save" at bounding box center [1107, 601] width 16 height 7
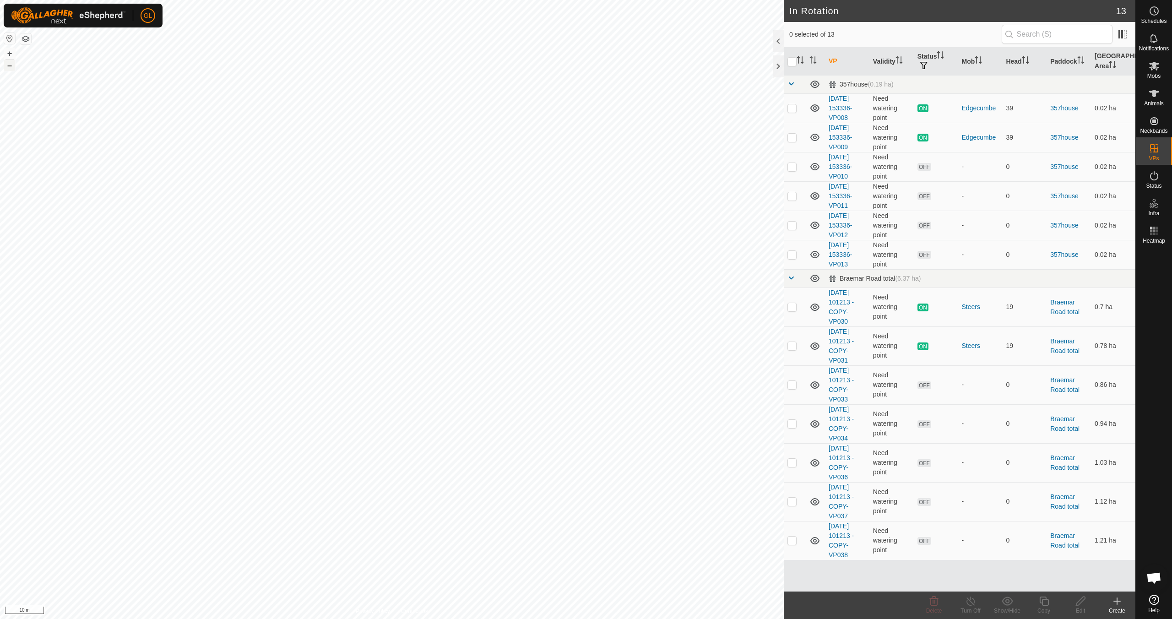
click at [7, 66] on button "–" at bounding box center [9, 65] width 11 height 11
click at [7, 65] on button "–" at bounding box center [9, 65] width 11 height 11
click at [11, 65] on button "–" at bounding box center [9, 65] width 11 height 11
click at [11, 66] on button "–" at bounding box center [9, 65] width 11 height 11
